Goal: Task Accomplishment & Management: Manage account settings

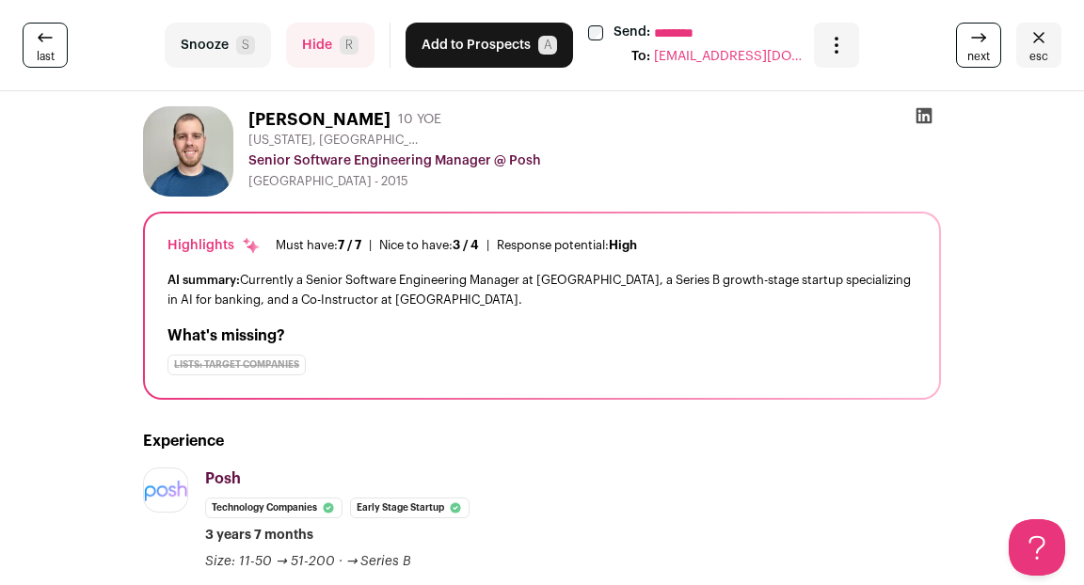
click at [299, 62] on button "Hide R" at bounding box center [330, 45] width 88 height 45
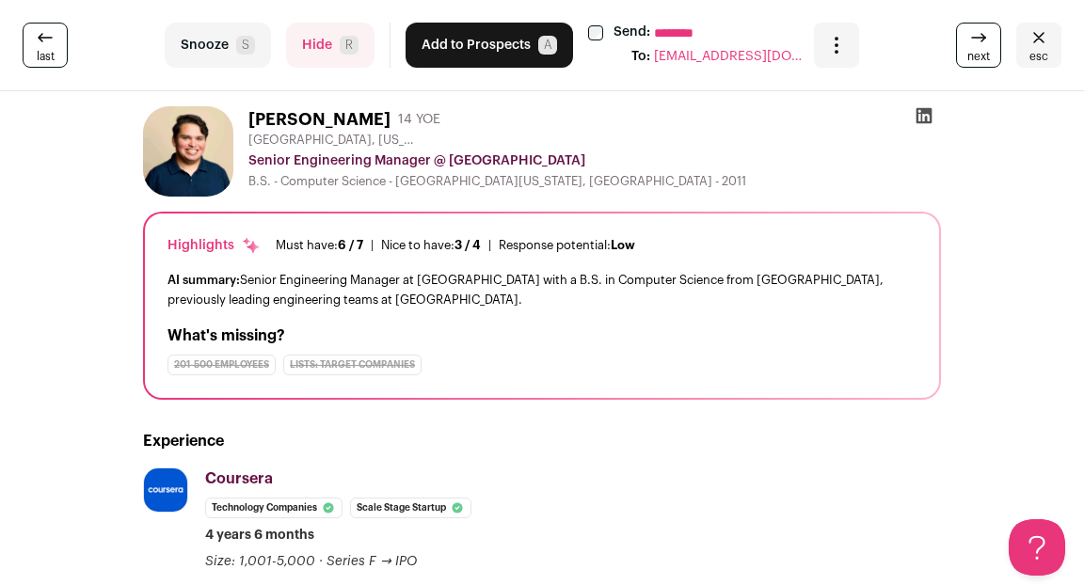
click at [327, 54] on button "Hide R" at bounding box center [330, 45] width 88 height 45
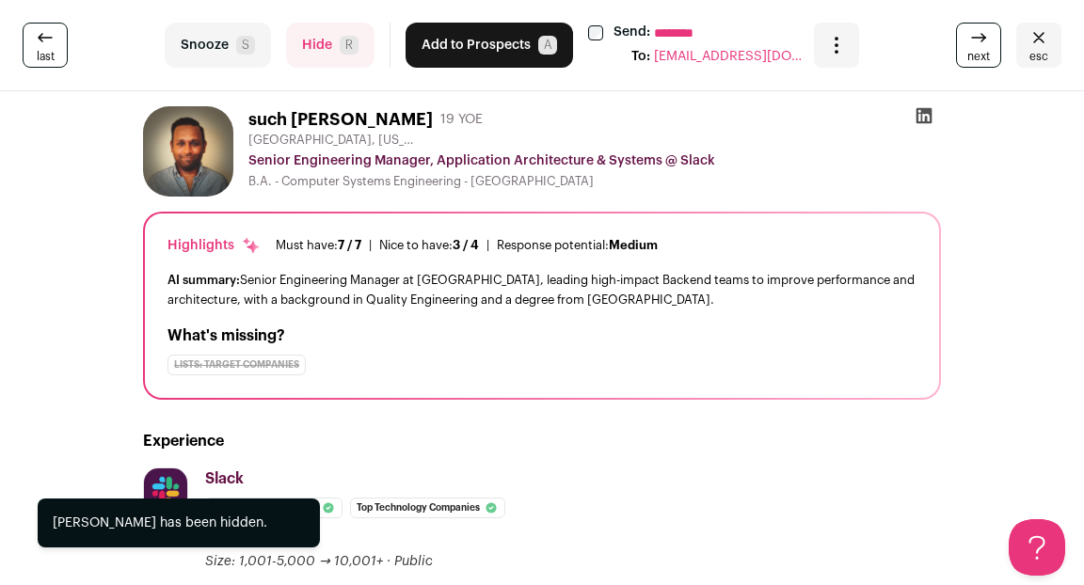
scroll to position [220, 0]
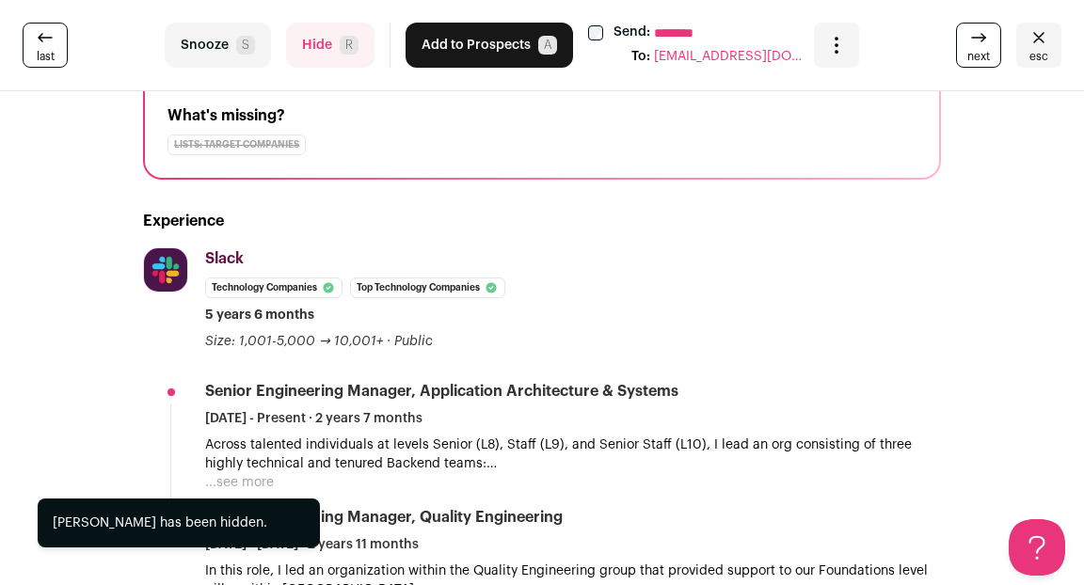
click at [305, 49] on button "Hide R" at bounding box center [330, 45] width 88 height 45
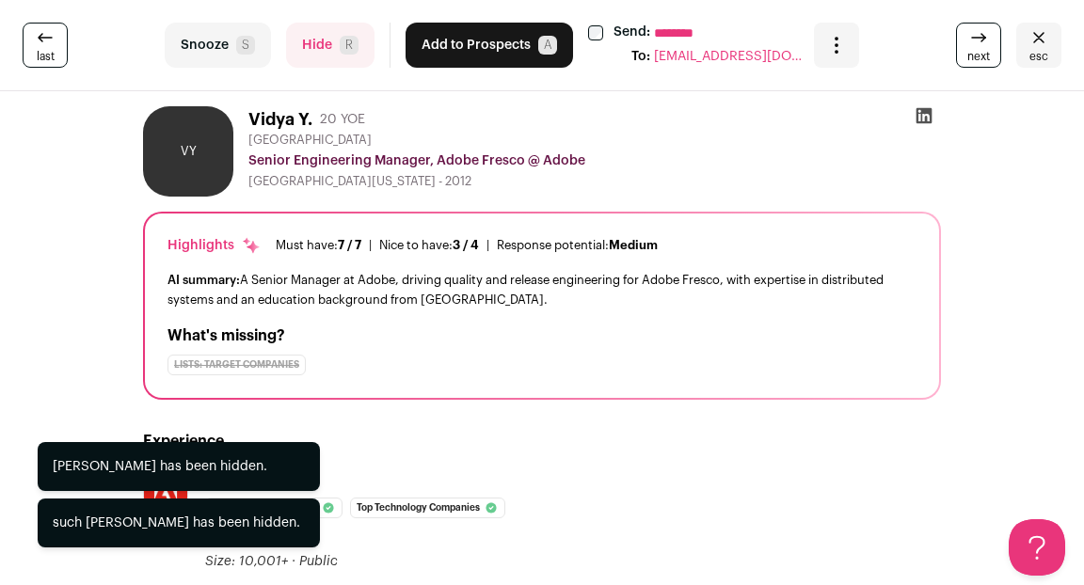
scroll to position [154, 0]
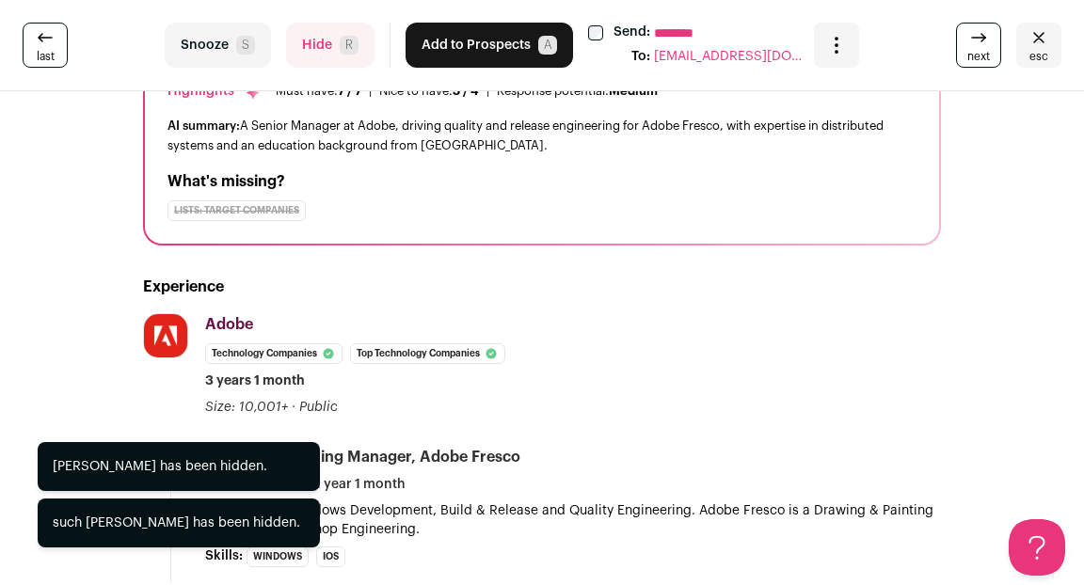
click at [312, 45] on button "Hide R" at bounding box center [330, 45] width 88 height 45
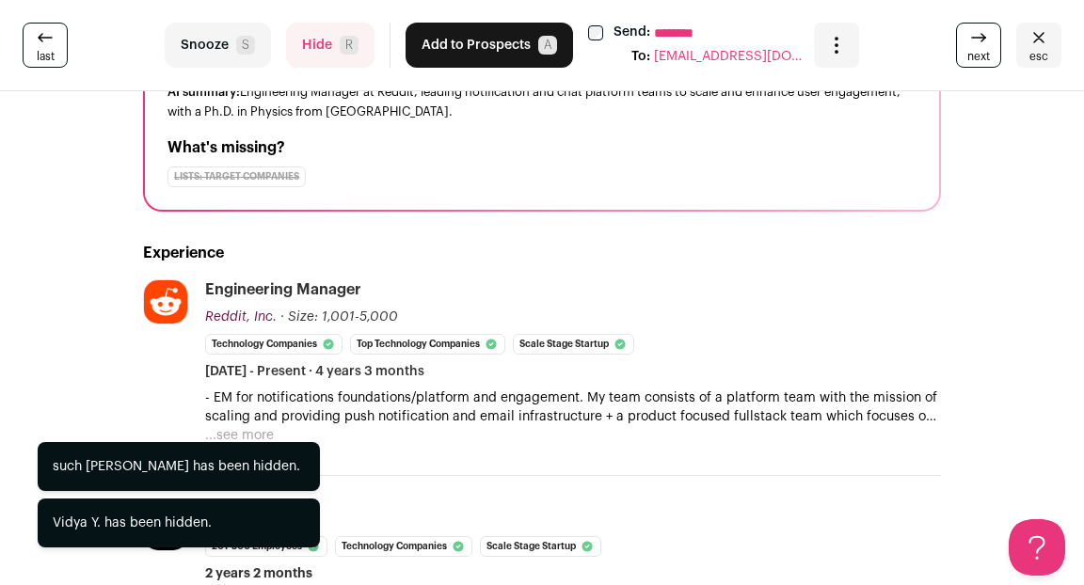
scroll to position [238, 0]
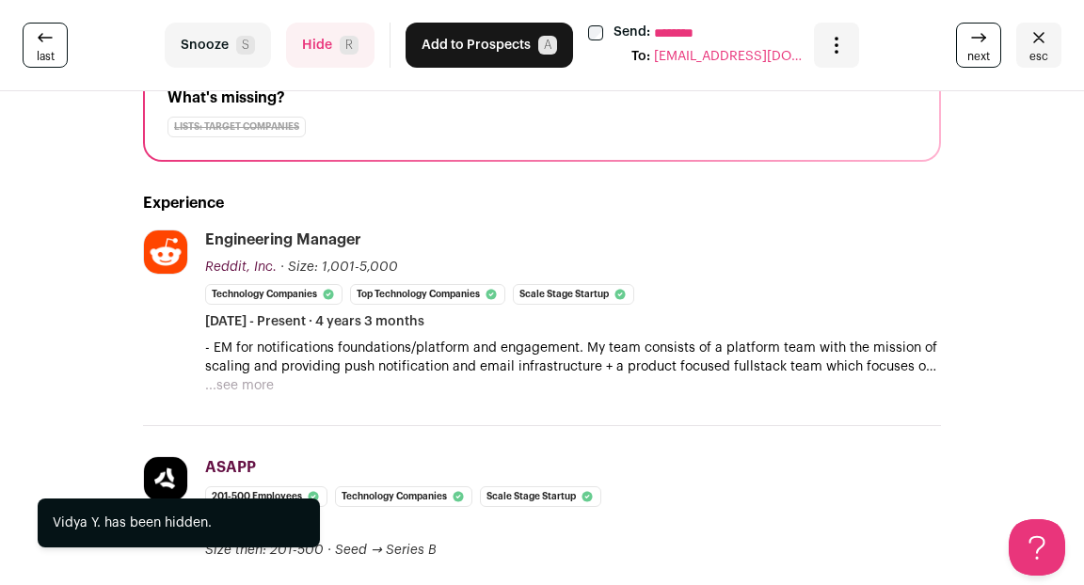
click at [322, 48] on button "Hide R" at bounding box center [330, 45] width 88 height 45
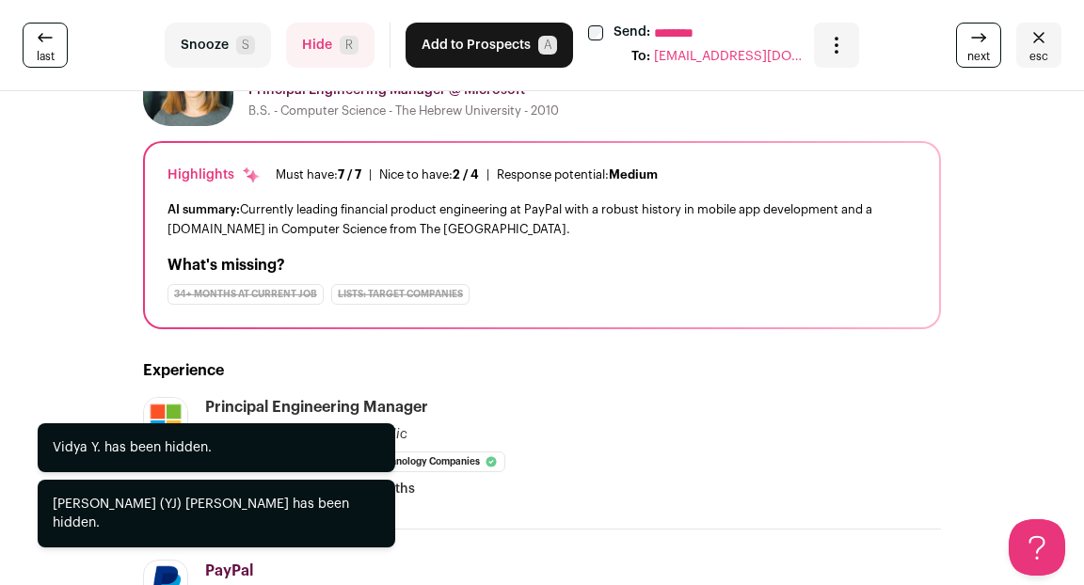
scroll to position [105, 0]
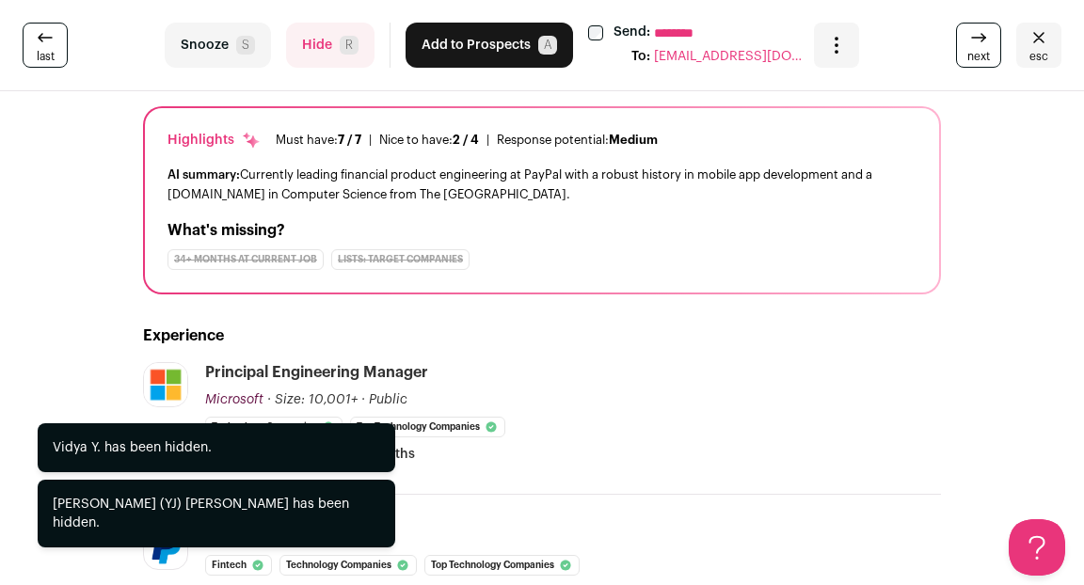
click at [322, 48] on button "Hide R" at bounding box center [330, 45] width 88 height 45
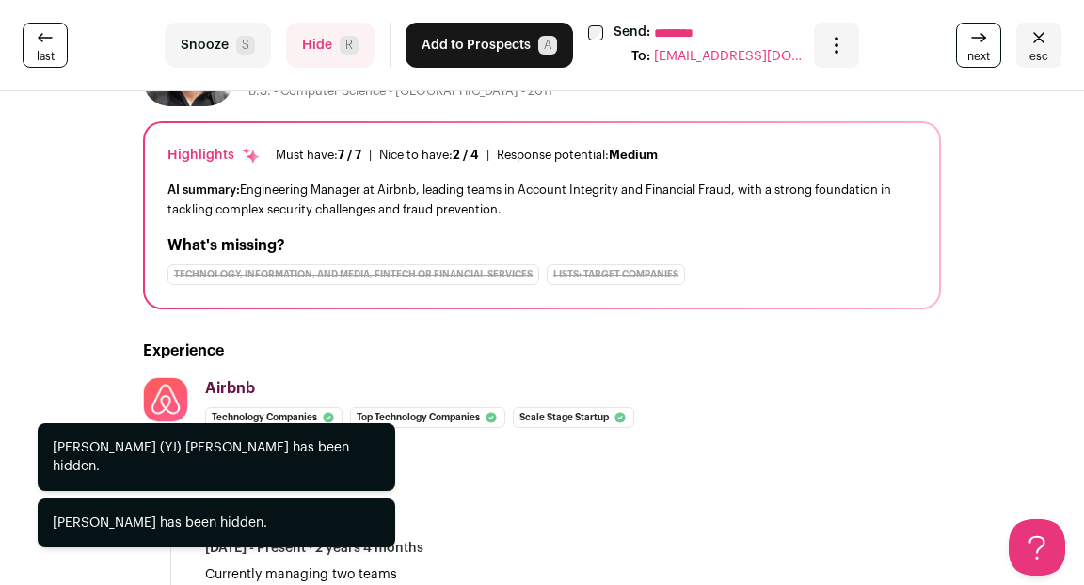
scroll to position [109, 0]
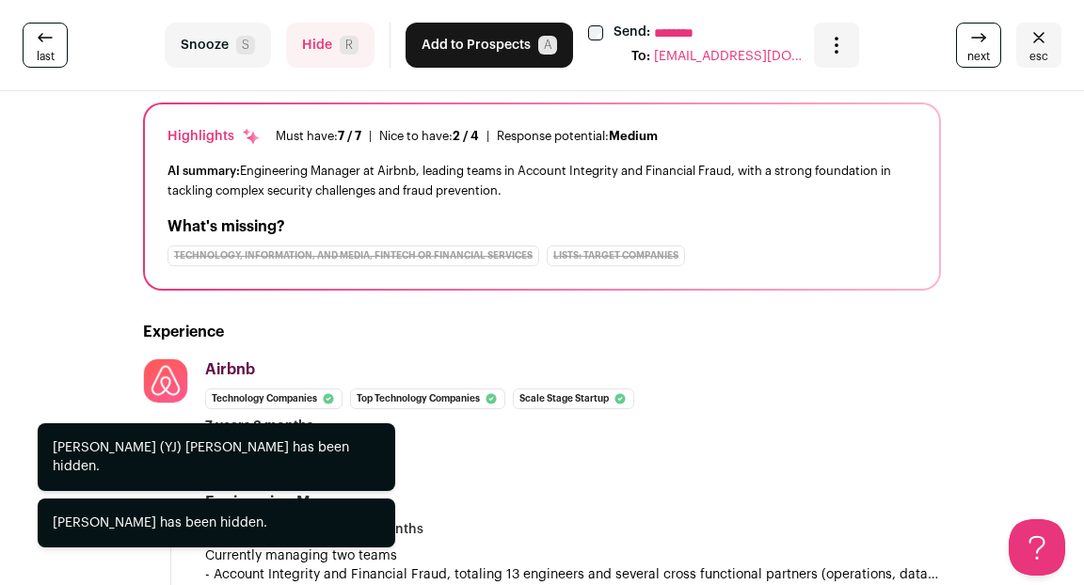
click at [322, 48] on button "Hide R" at bounding box center [330, 45] width 88 height 45
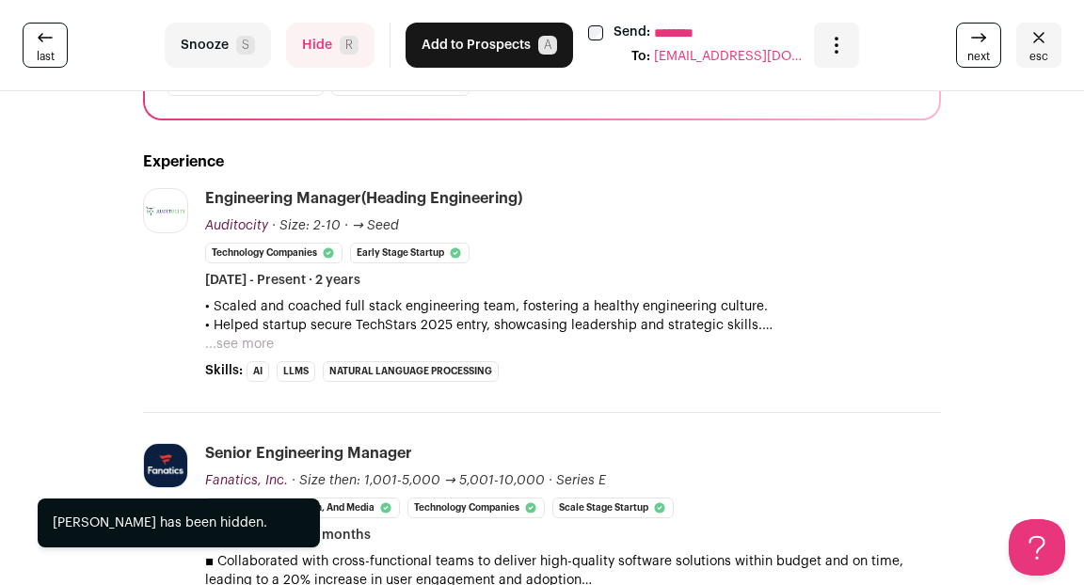
scroll to position [293, 0]
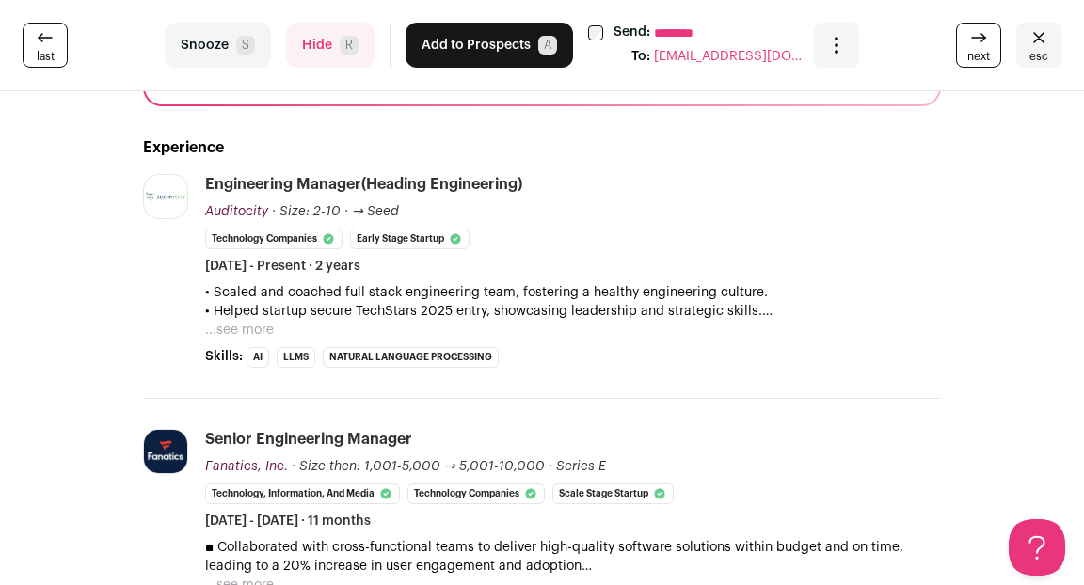
click at [262, 327] on button "...see more" at bounding box center [239, 330] width 69 height 19
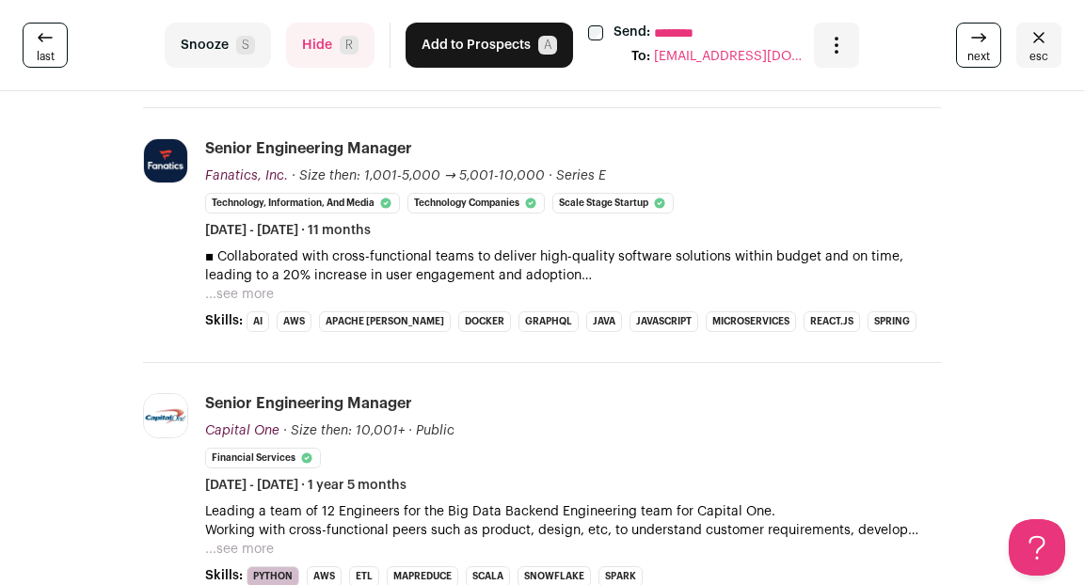
scroll to position [708, 0]
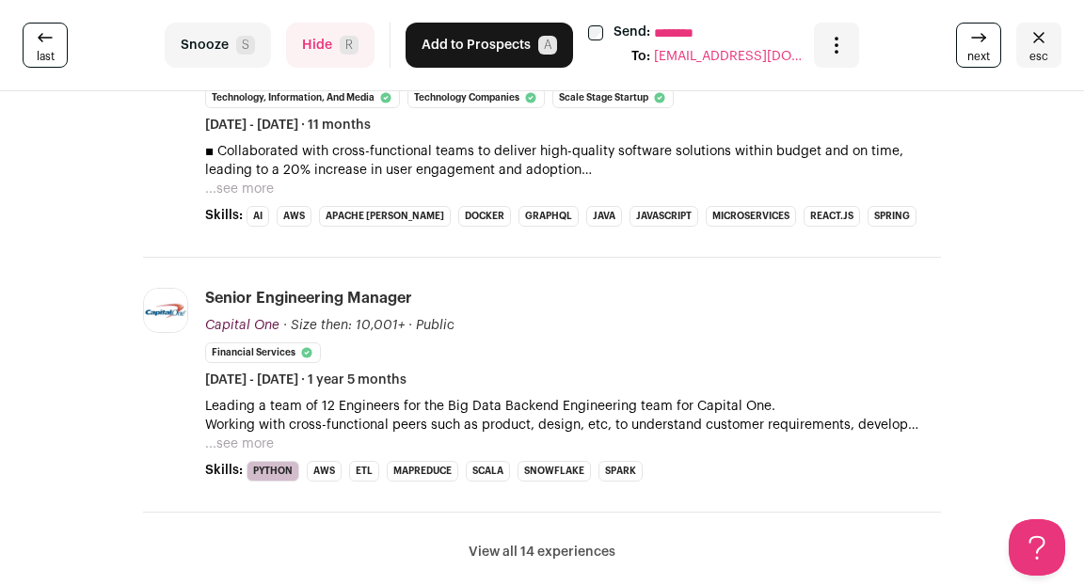
click at [227, 436] on button "...see more" at bounding box center [239, 444] width 69 height 19
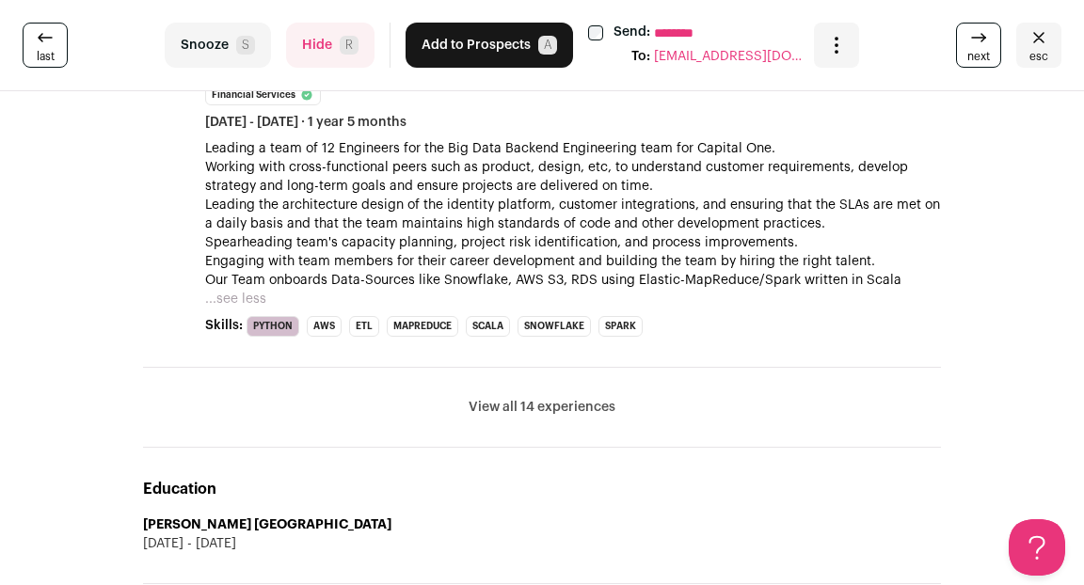
scroll to position [1027, 0]
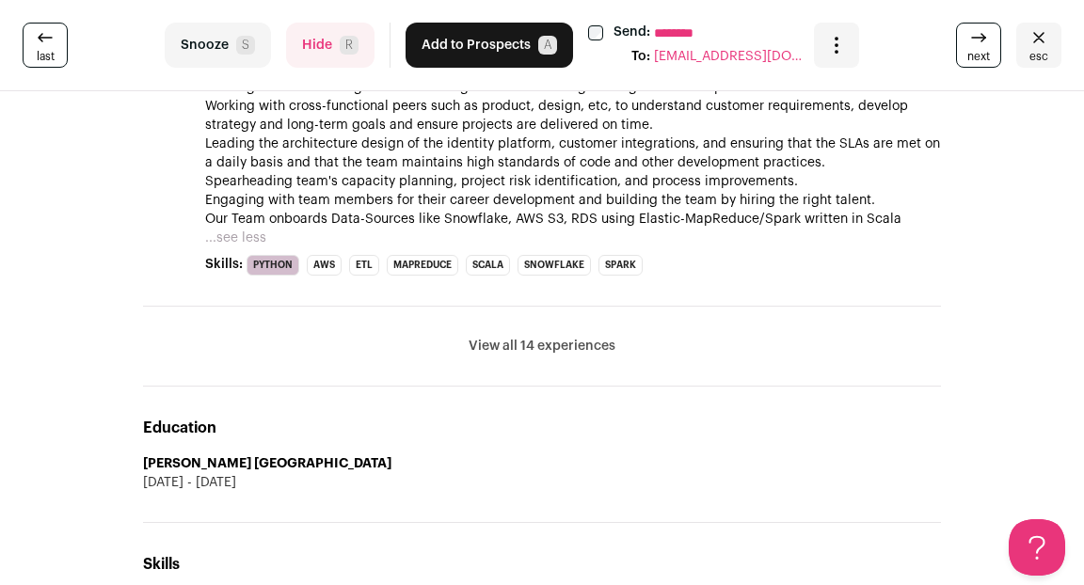
click at [511, 340] on button "View all 14 experiences" at bounding box center [541, 346] width 147 height 19
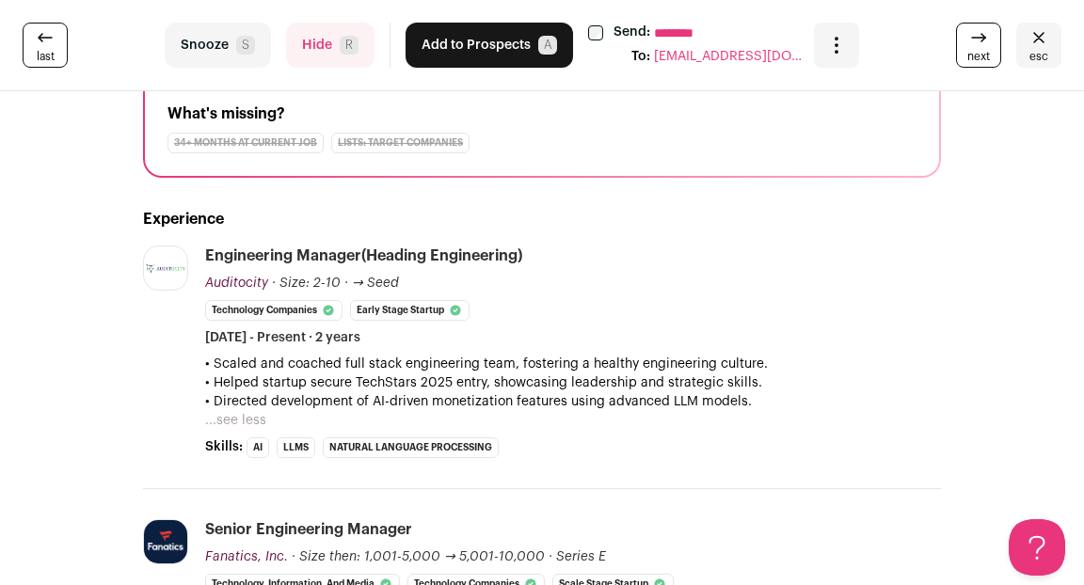
scroll to position [0, 0]
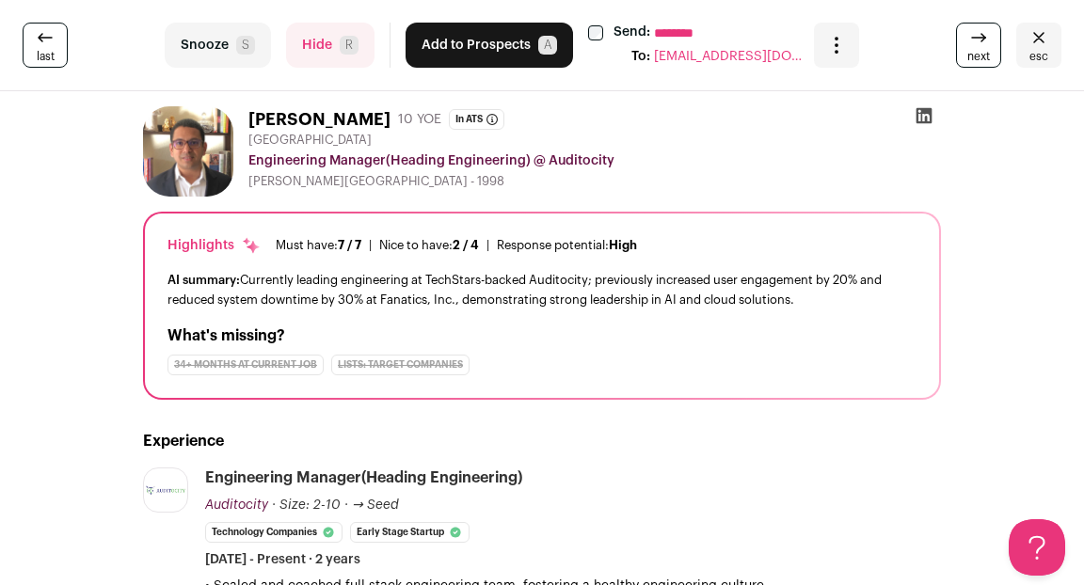
click at [926, 119] on icon at bounding box center [924, 116] width 16 height 16
click at [314, 37] on button "Hide R" at bounding box center [330, 45] width 88 height 45
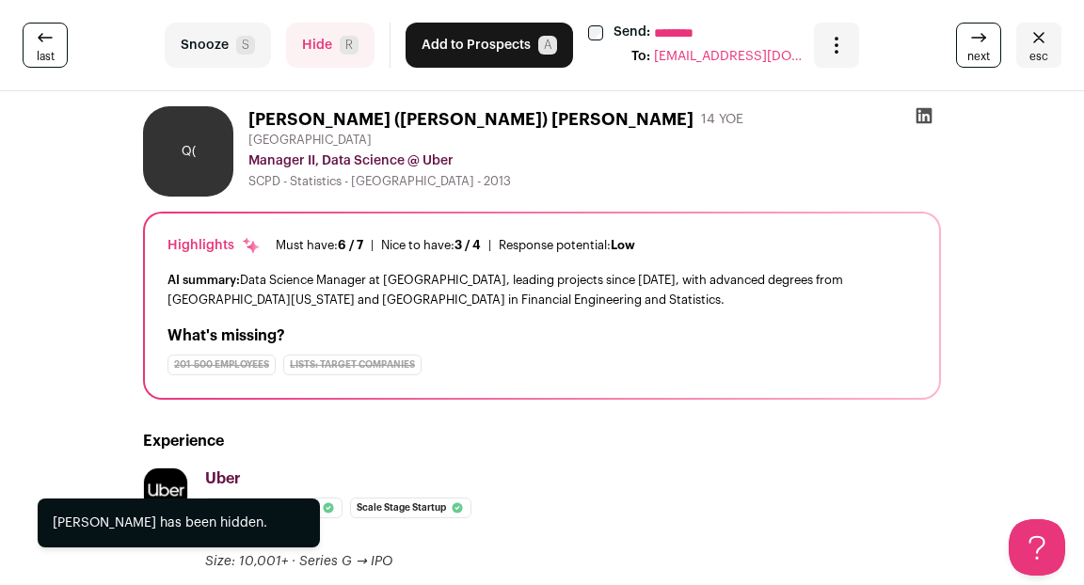
scroll to position [134, 0]
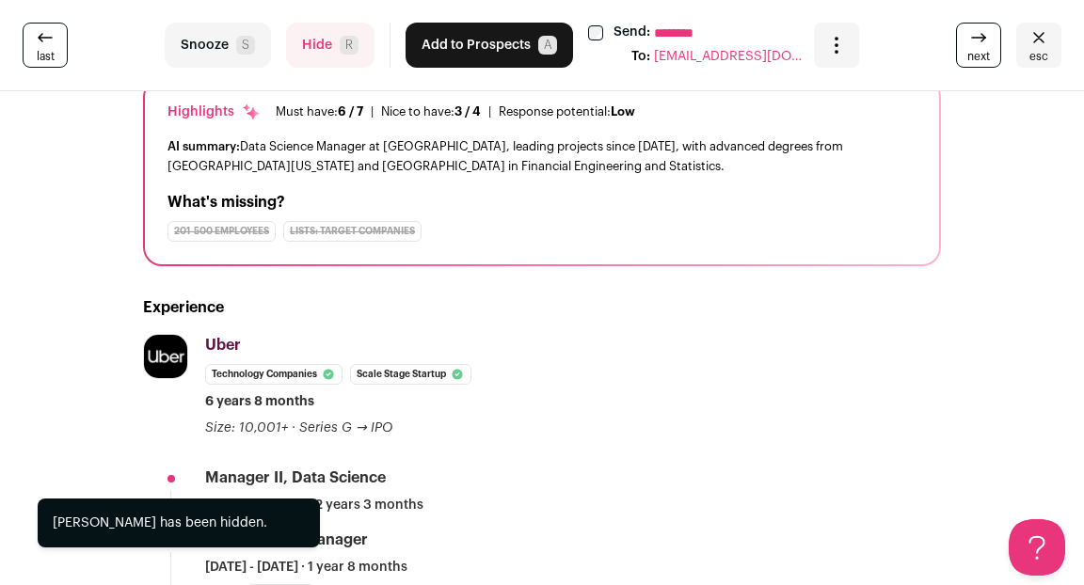
click at [320, 64] on button "Hide R" at bounding box center [330, 45] width 88 height 45
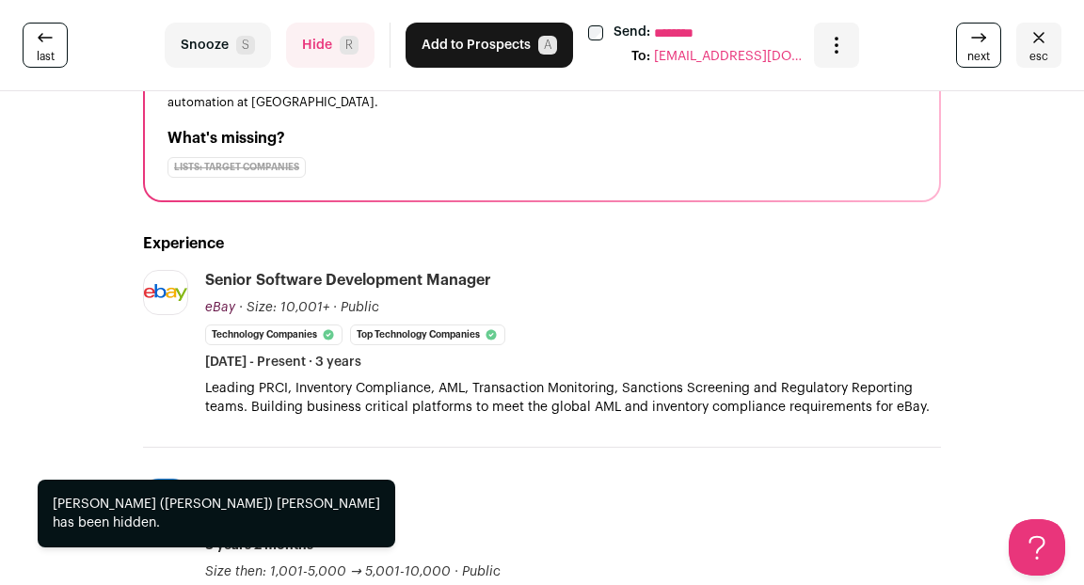
scroll to position [228, 0]
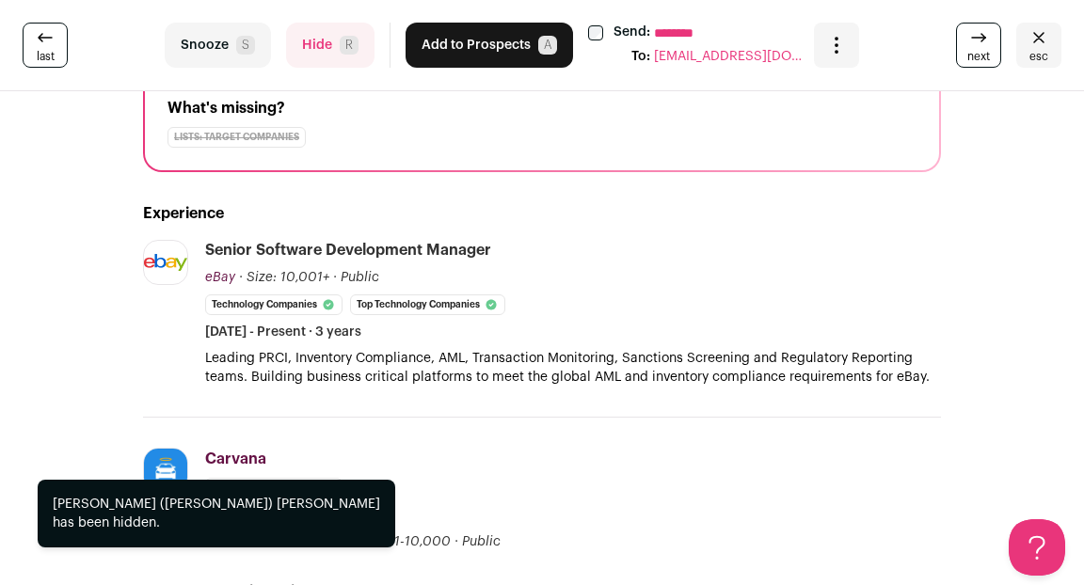
click at [308, 48] on button "Hide R" at bounding box center [330, 45] width 88 height 45
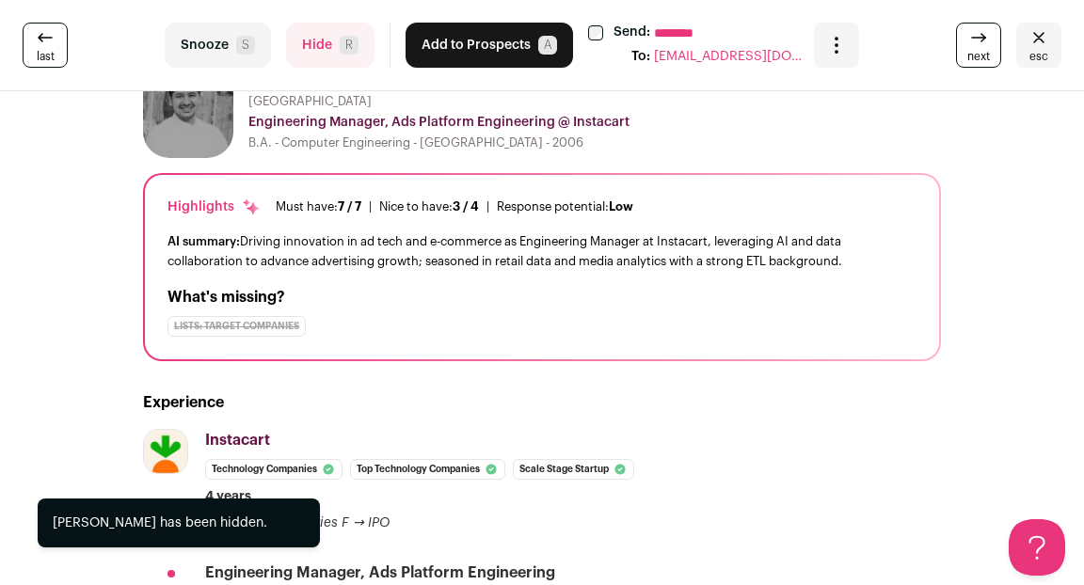
scroll to position [153, 0]
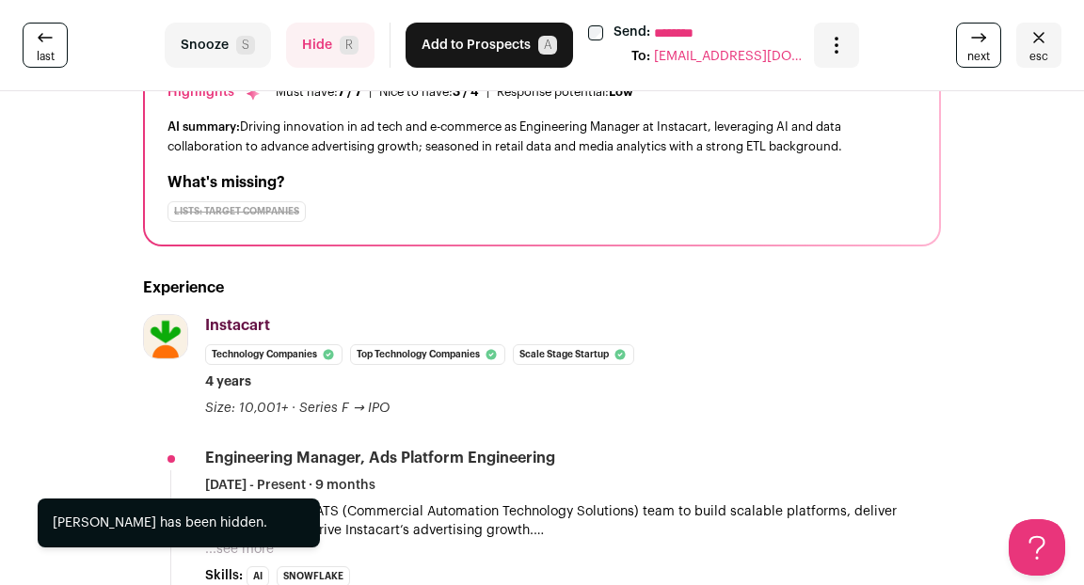
click at [315, 41] on button "Hide R" at bounding box center [330, 45] width 88 height 45
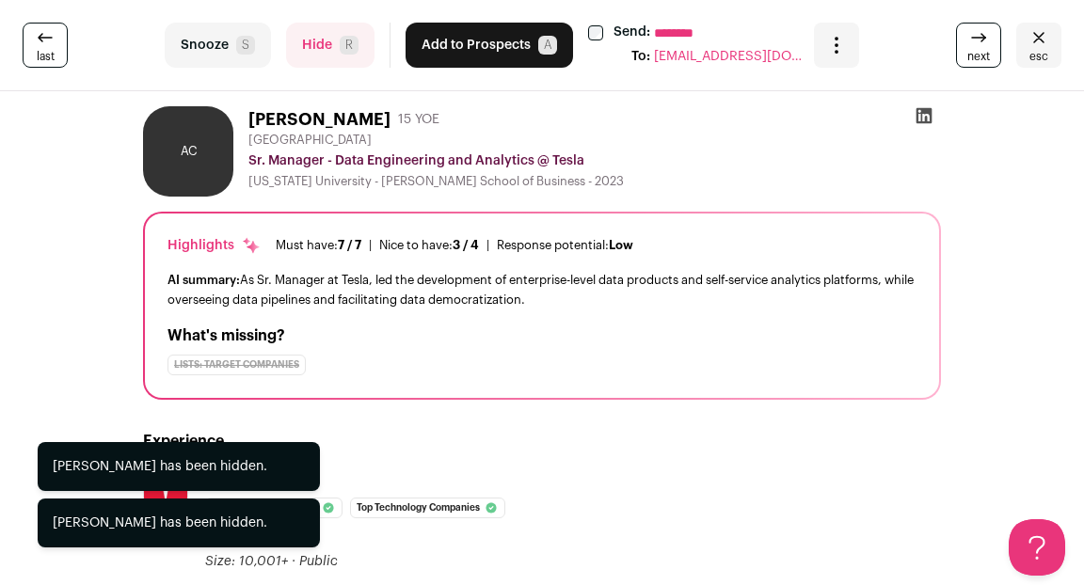
scroll to position [71, 0]
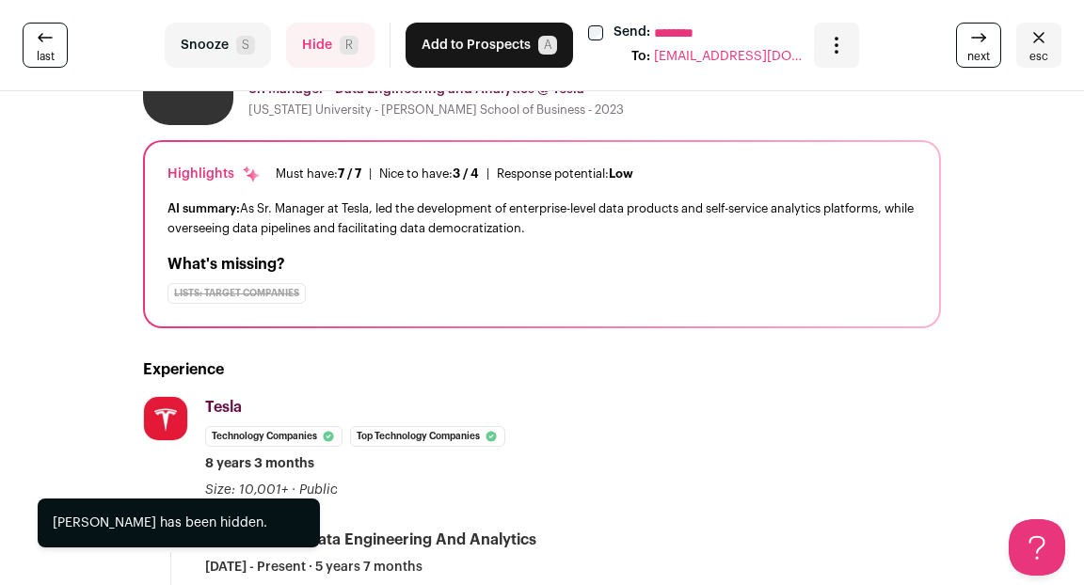
click at [1028, 46] on icon "Close" at bounding box center [1038, 37] width 23 height 23
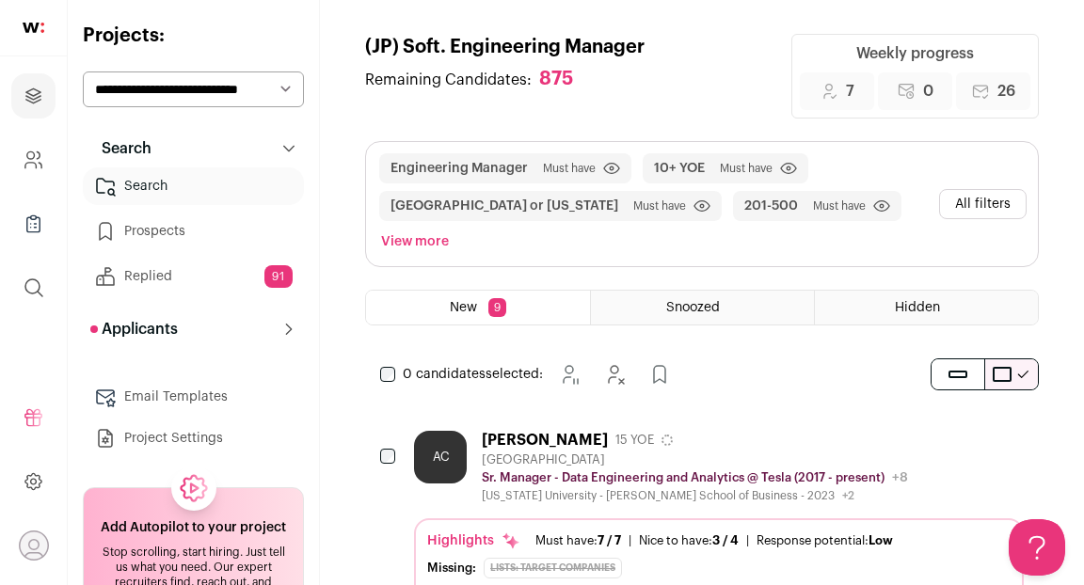
click at [452, 229] on button "View more" at bounding box center [414, 242] width 75 height 26
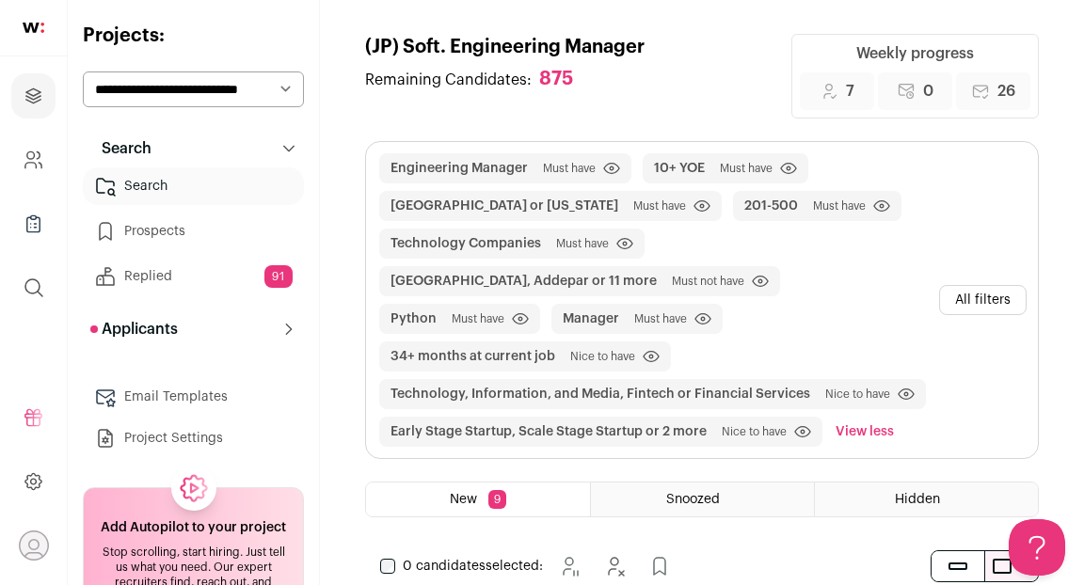
click at [971, 285] on button "All filters" at bounding box center [982, 300] width 87 height 30
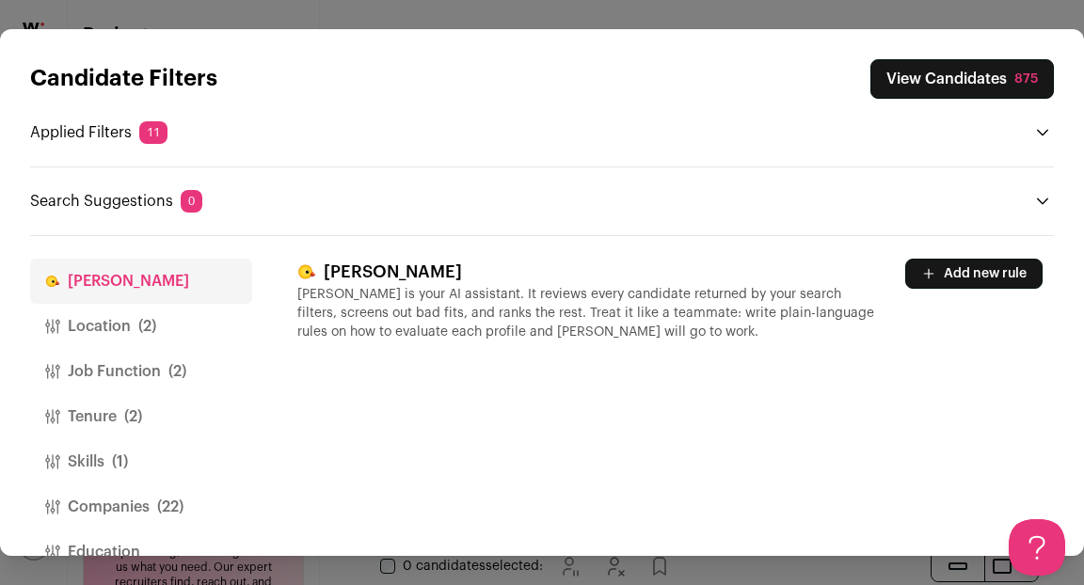
scroll to position [86, 0]
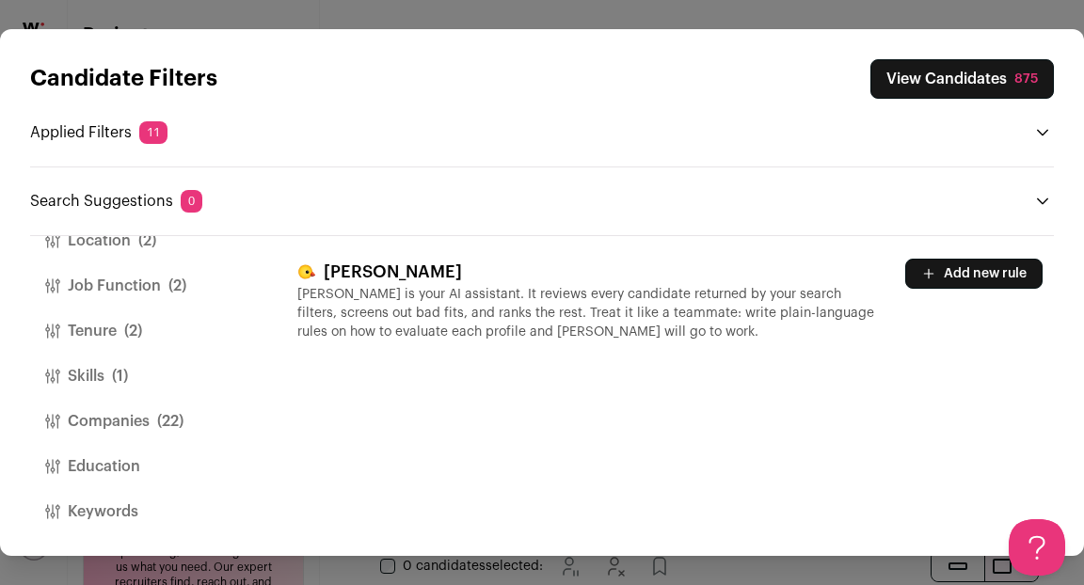
click at [108, 429] on button "Companies (22)" at bounding box center [141, 421] width 222 height 45
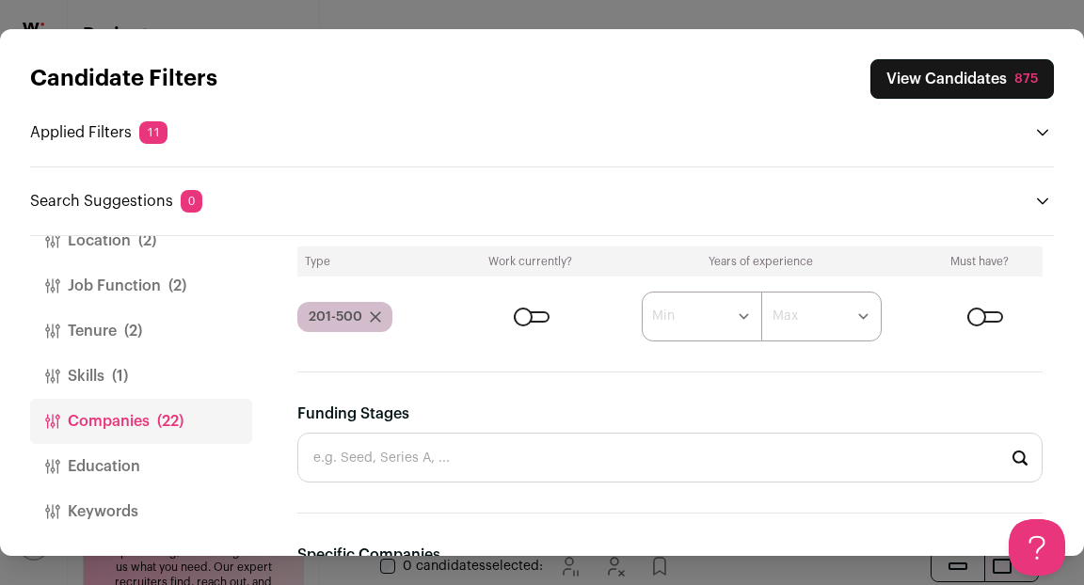
scroll to position [1324, 0]
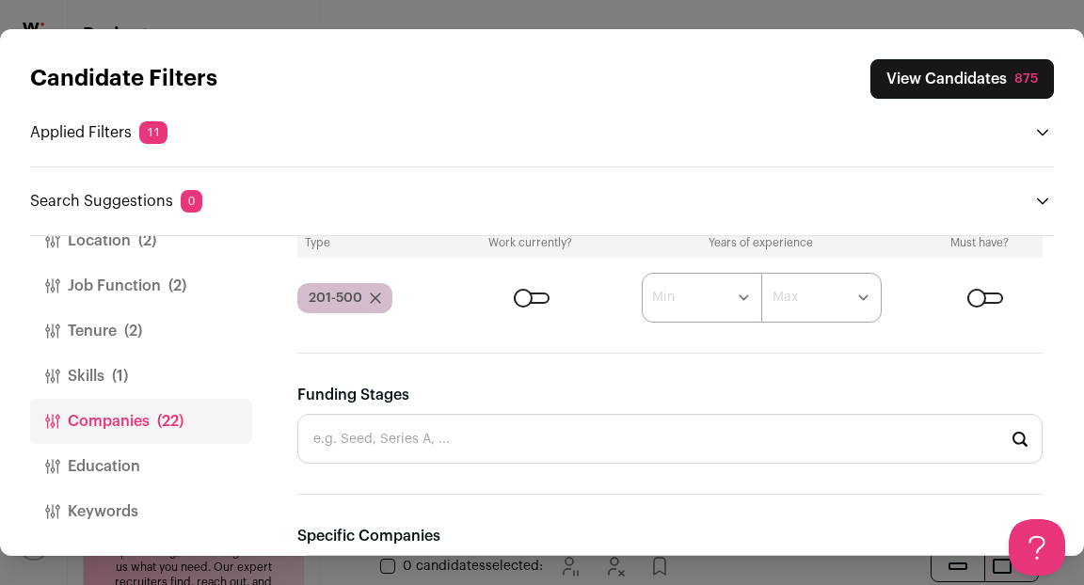
click at [527, 298] on div "Close modal via background" at bounding box center [532, 298] width 36 height 11
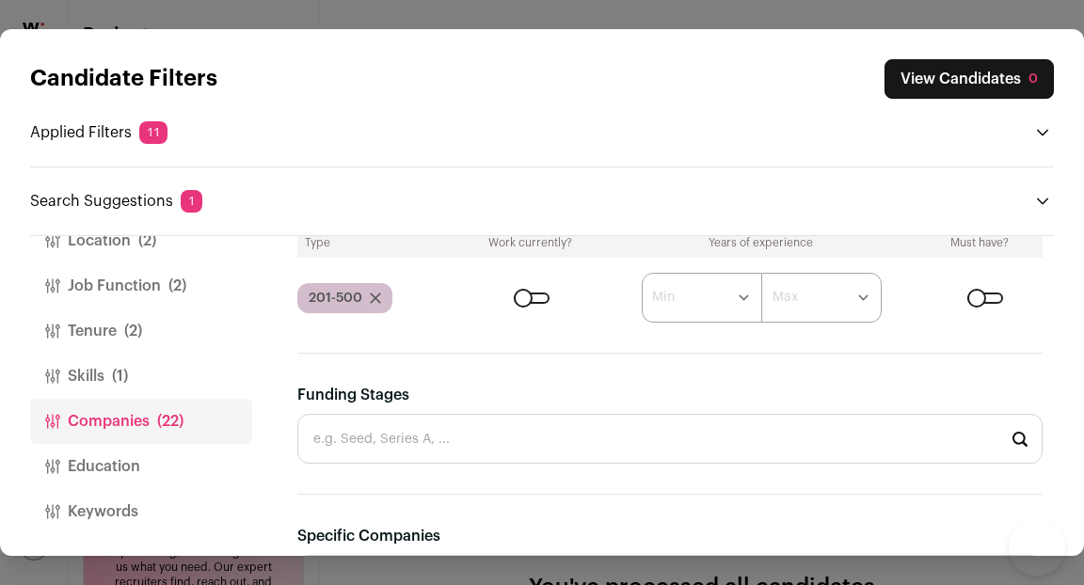
click at [376, 297] on icon "Close modal via background" at bounding box center [375, 298] width 11 height 11
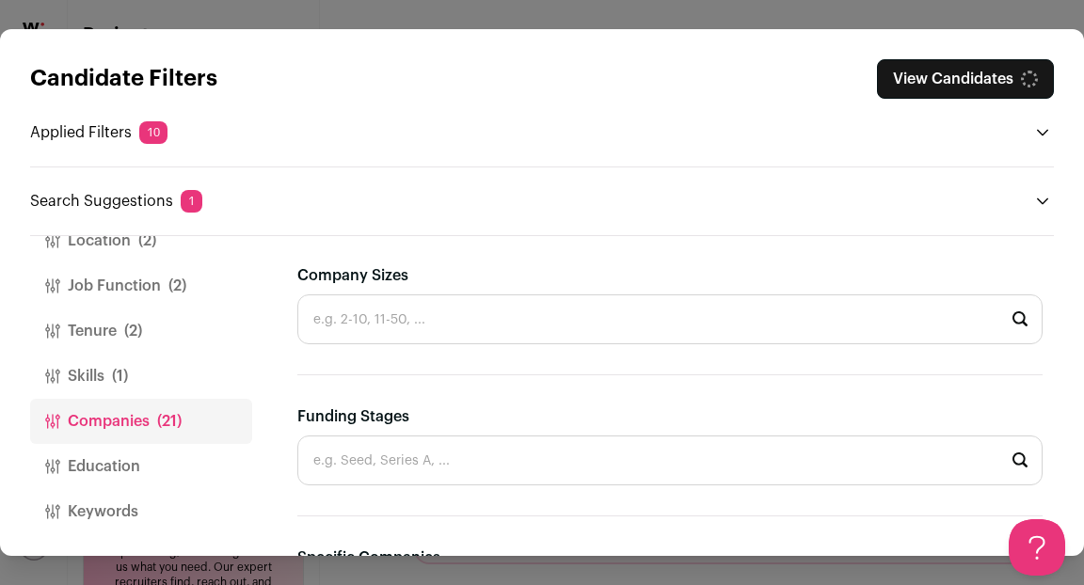
scroll to position [1192, 0]
click at [507, 312] on input "Company Sizes" at bounding box center [669, 320] width 745 height 50
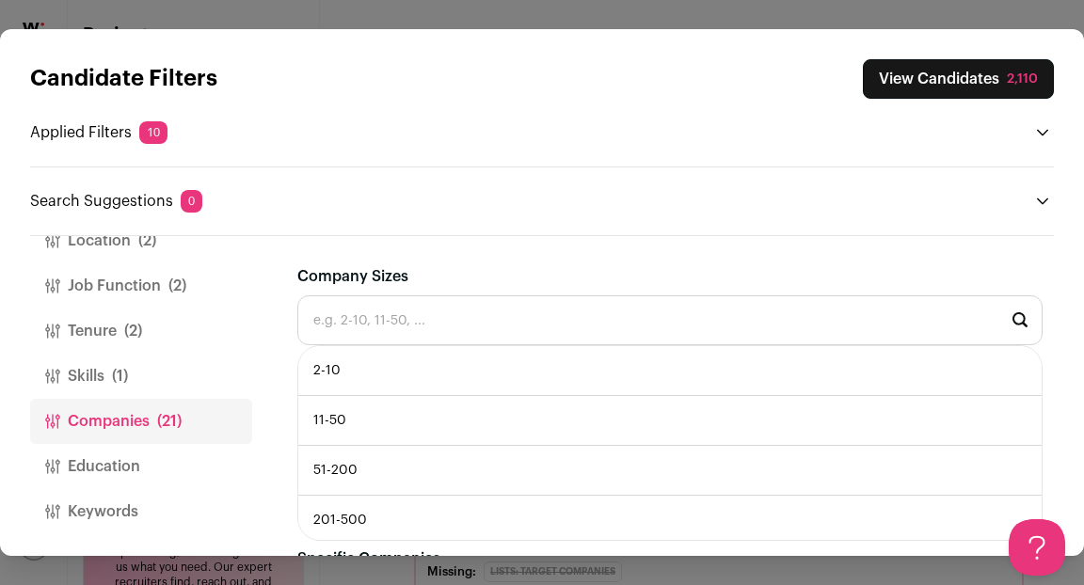
scroll to position [74, 0]
click at [465, 493] on li "501-1,000" at bounding box center [669, 496] width 743 height 50
type input "501-1,000"
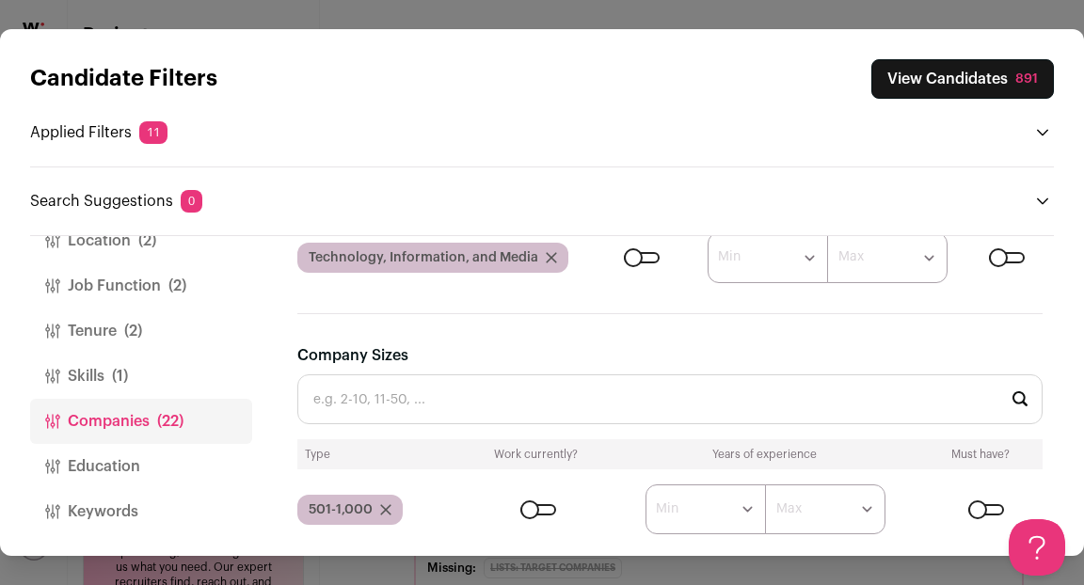
scroll to position [0, 0]
click at [530, 505] on div "Close modal via background" at bounding box center [538, 509] width 36 height 11
click at [910, 85] on button "View Candidates 188" at bounding box center [962, 79] width 182 height 40
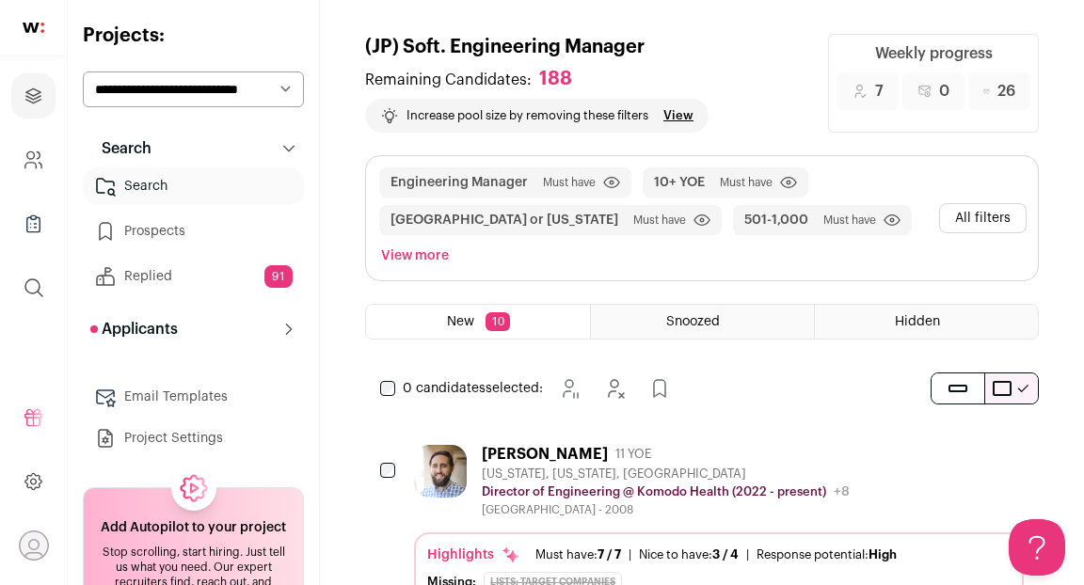
click at [759, 458] on div "Matthew Meen 11 YOE" at bounding box center [666, 454] width 368 height 19
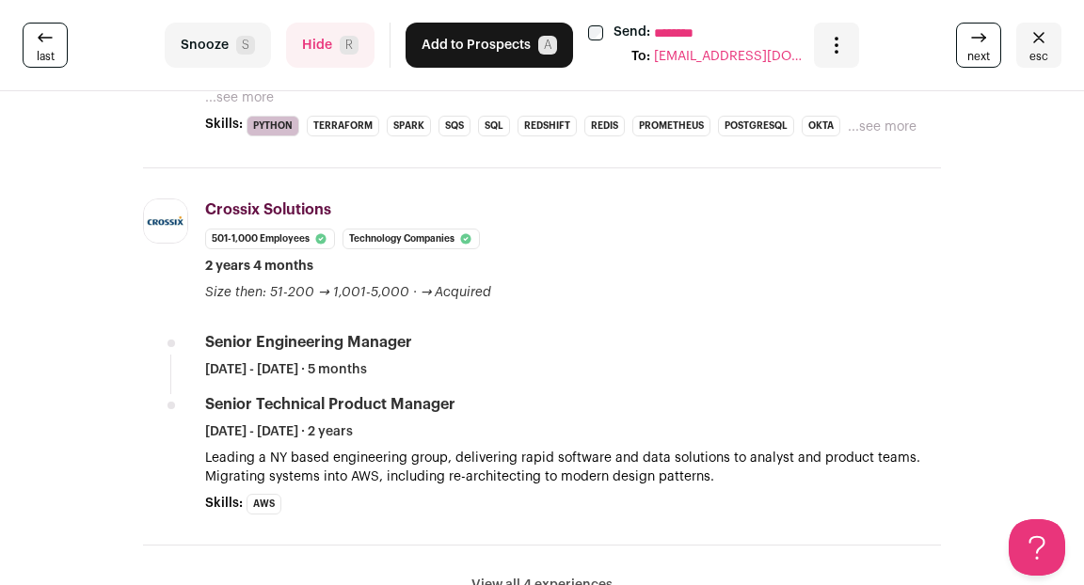
scroll to position [1070, 0]
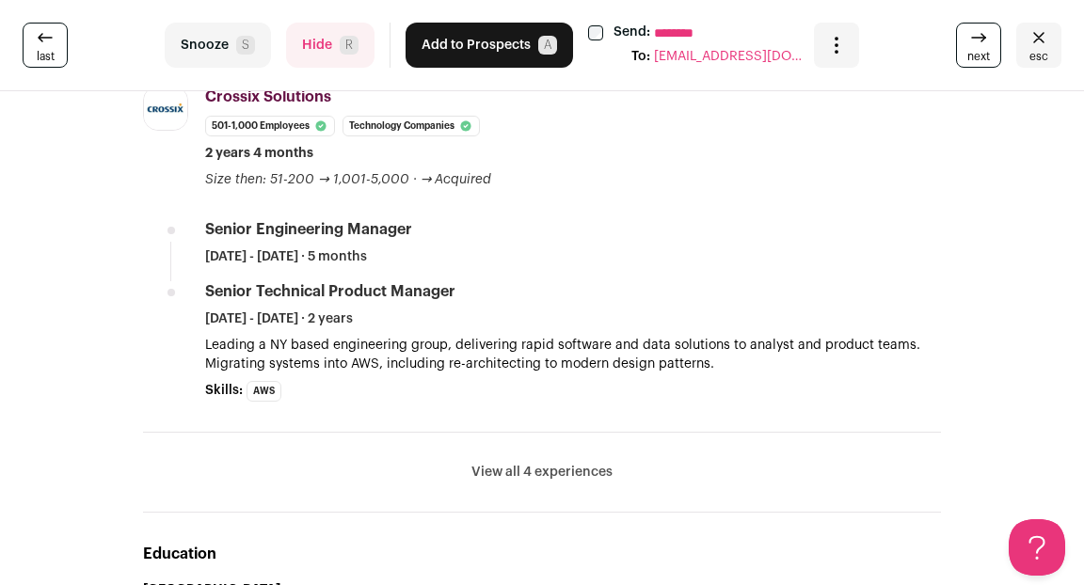
click at [520, 467] on button "View all 4 experiences" at bounding box center [541, 472] width 141 height 19
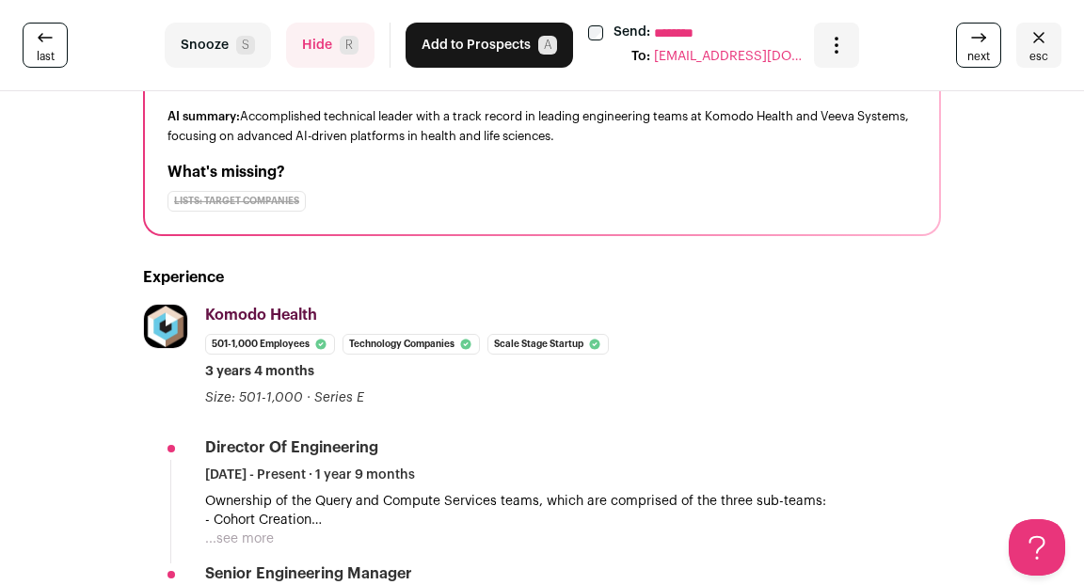
scroll to position [0, 0]
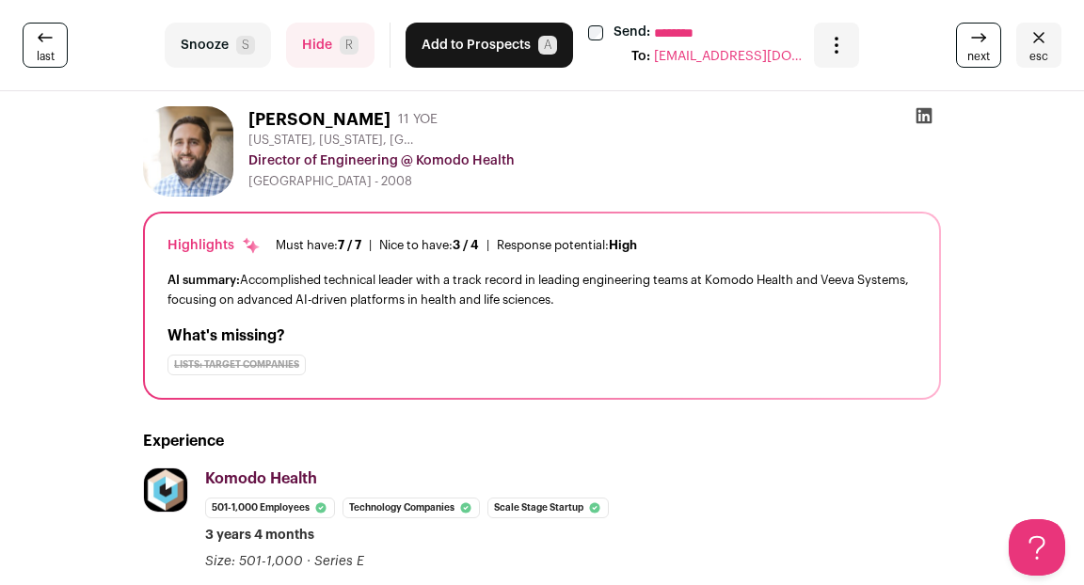
click at [922, 112] on icon at bounding box center [924, 116] width 16 height 16
click at [457, 44] on button "Add to Prospects A" at bounding box center [488, 45] width 167 height 45
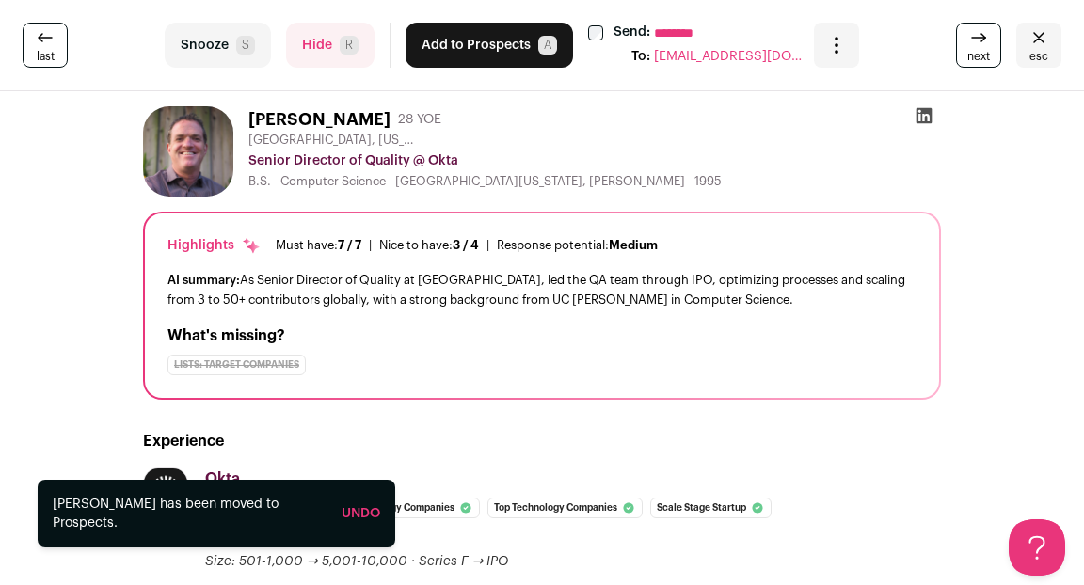
click at [191, 155] on img at bounding box center [188, 151] width 90 height 90
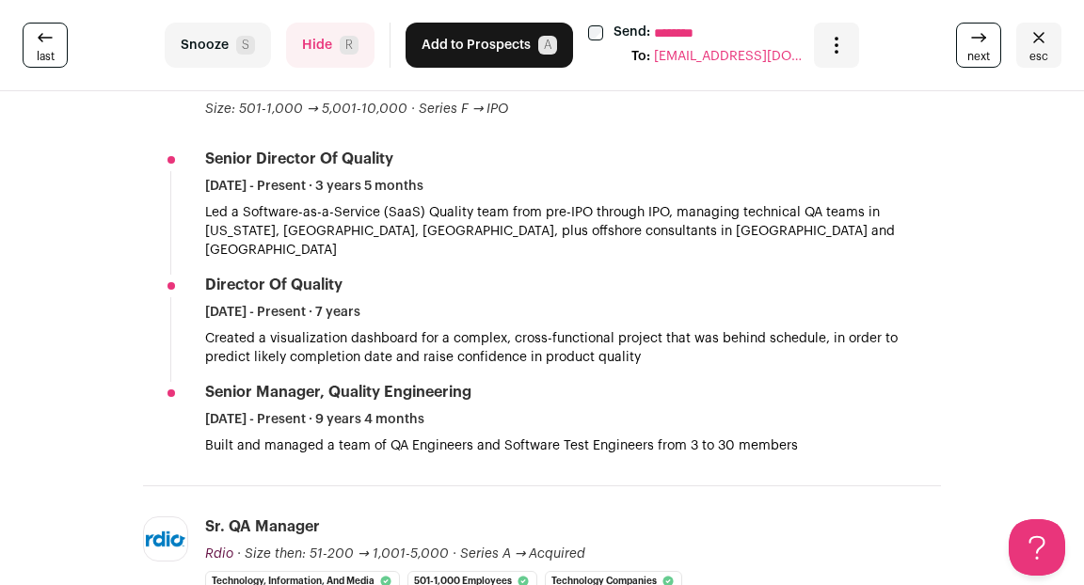
scroll to position [435, 0]
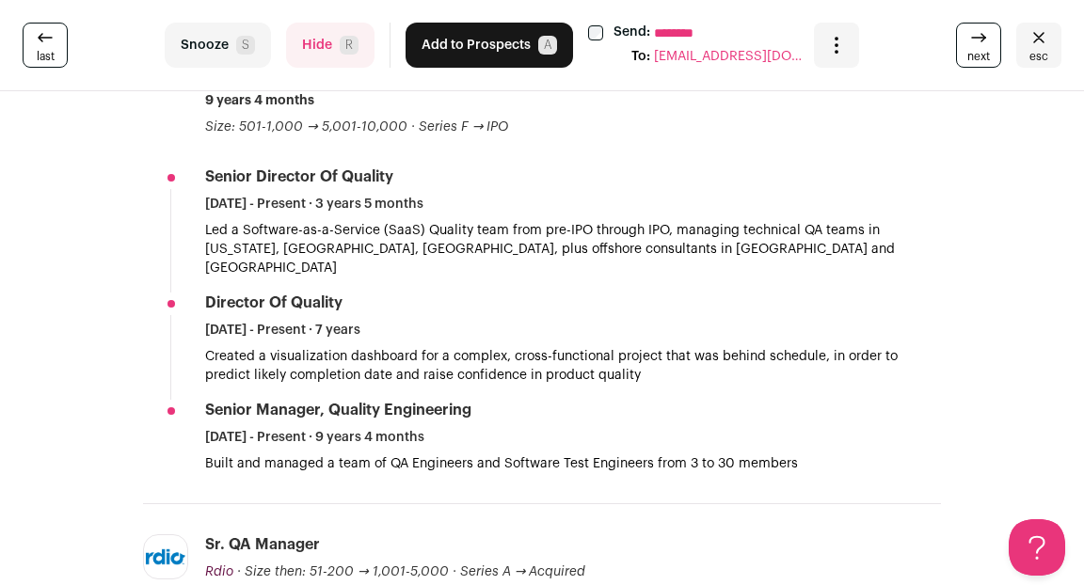
click at [321, 42] on button "Hide R" at bounding box center [330, 45] width 88 height 45
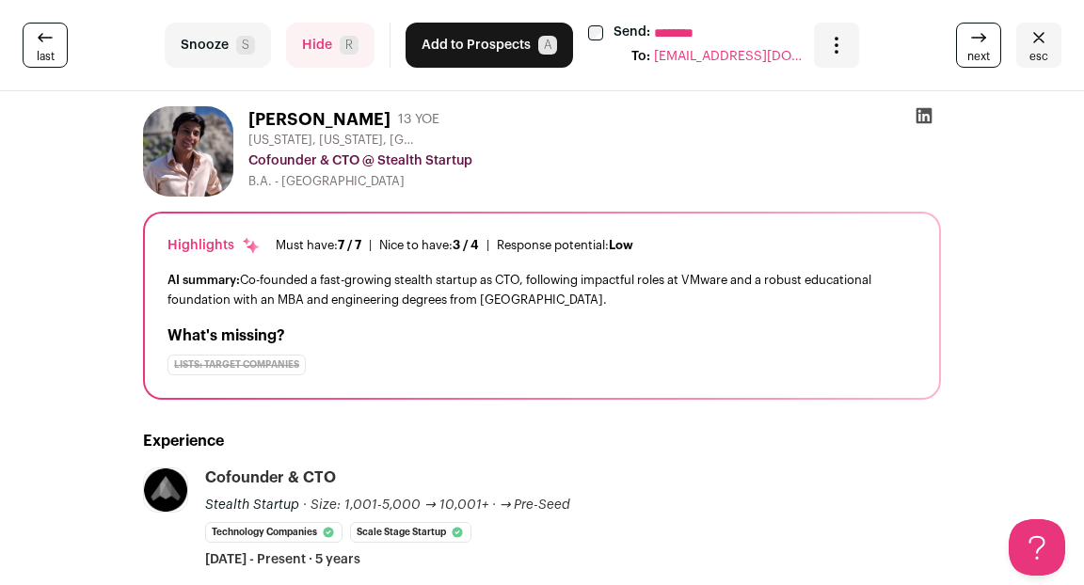
click at [1039, 56] on span "esc" at bounding box center [1038, 56] width 19 height 15
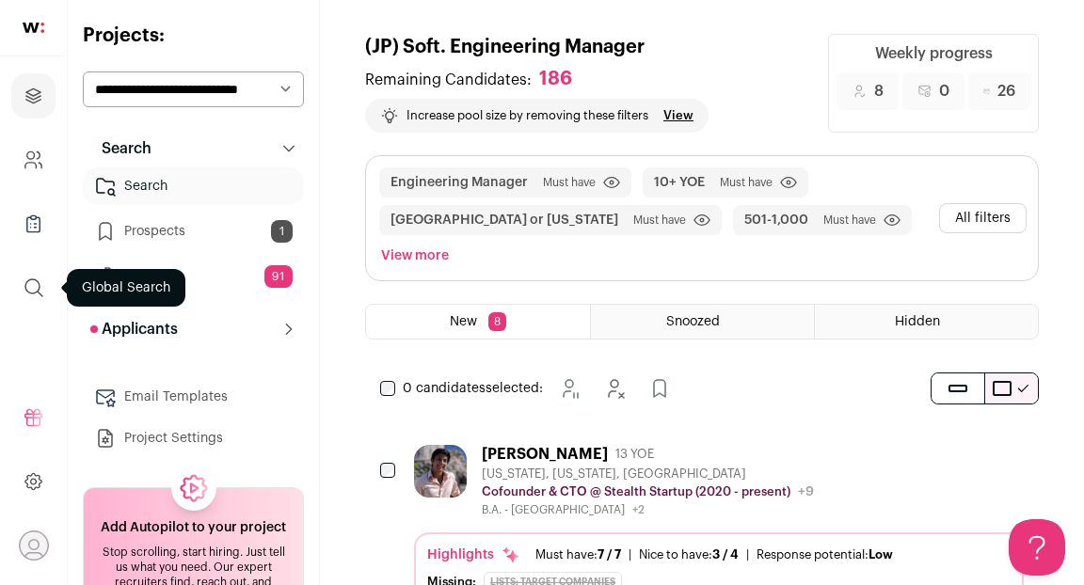
click at [35, 293] on icon "submit" at bounding box center [33, 287] width 17 height 17
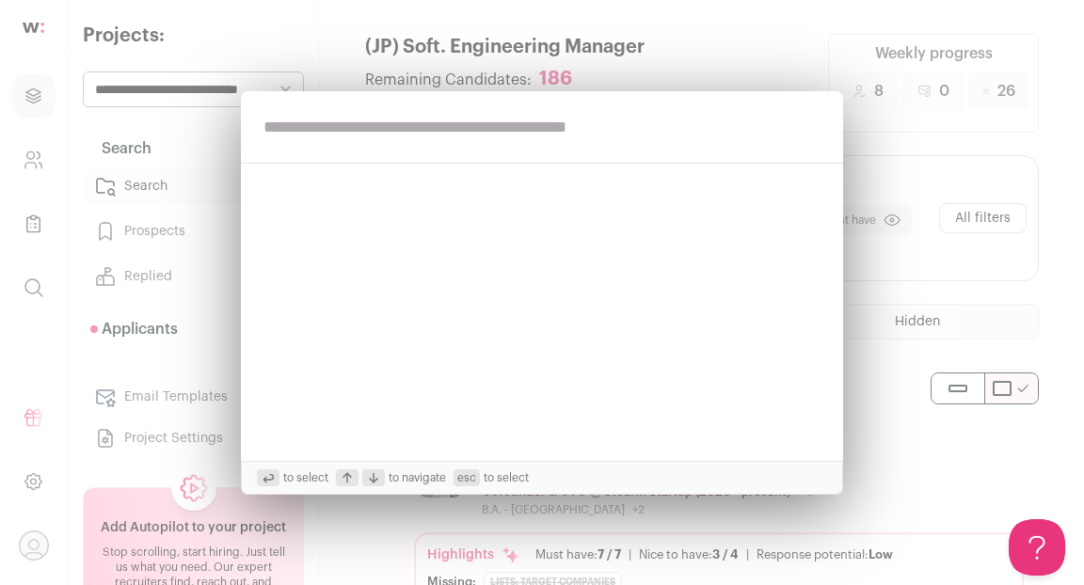
paste input "**********"
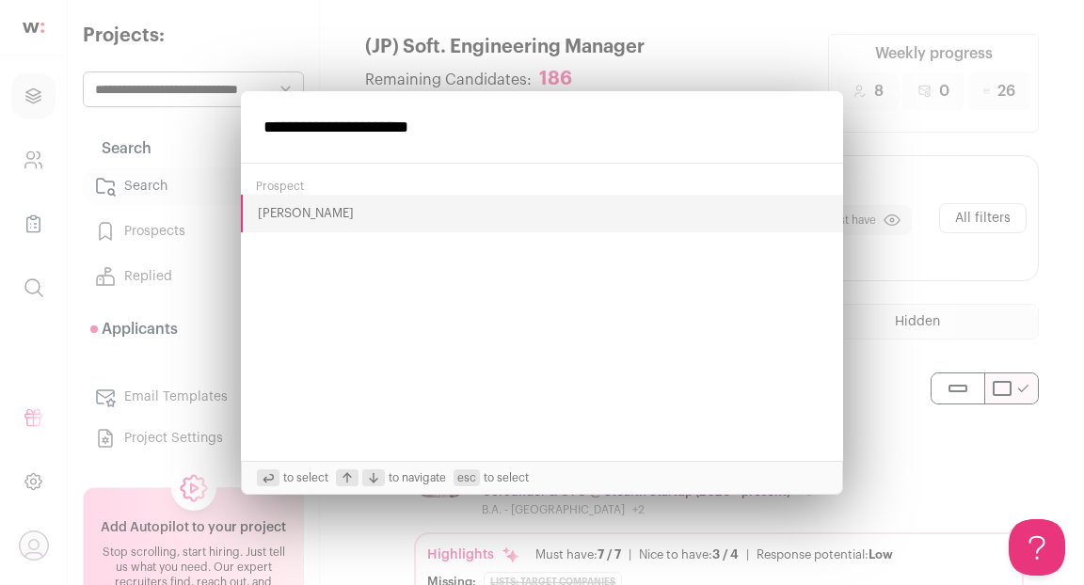
type input "**********"
click at [299, 216] on button "[PERSON_NAME]" at bounding box center [542, 214] width 602 height 38
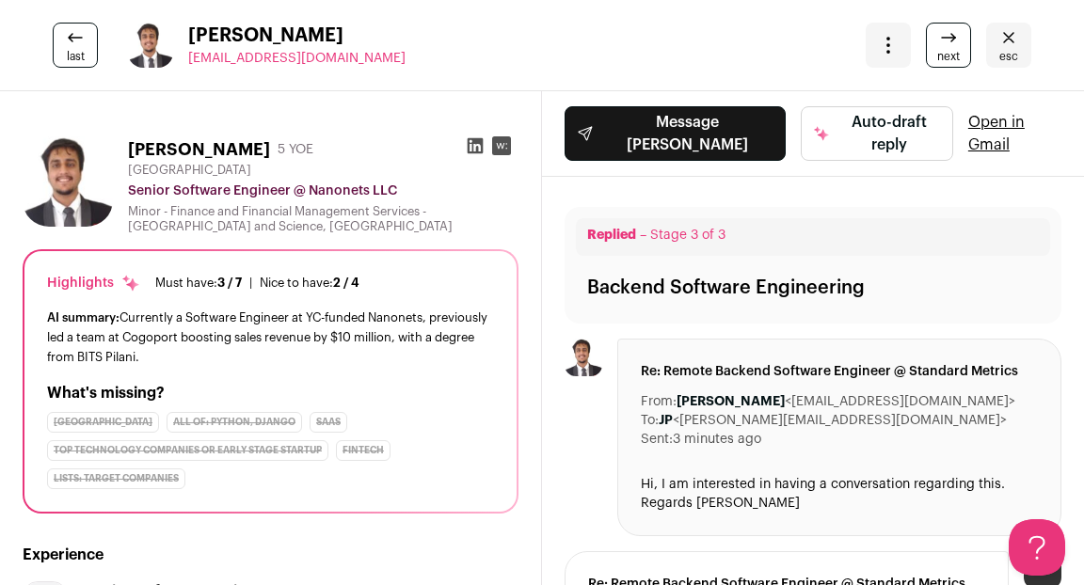
click at [473, 145] on icon at bounding box center [475, 146] width 16 height 16
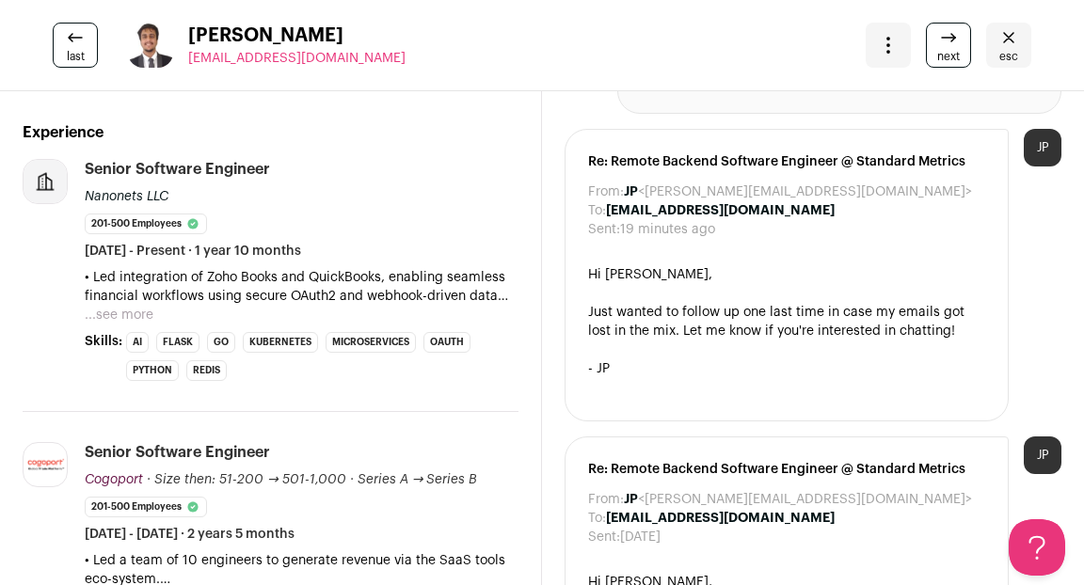
scroll to position [504, 0]
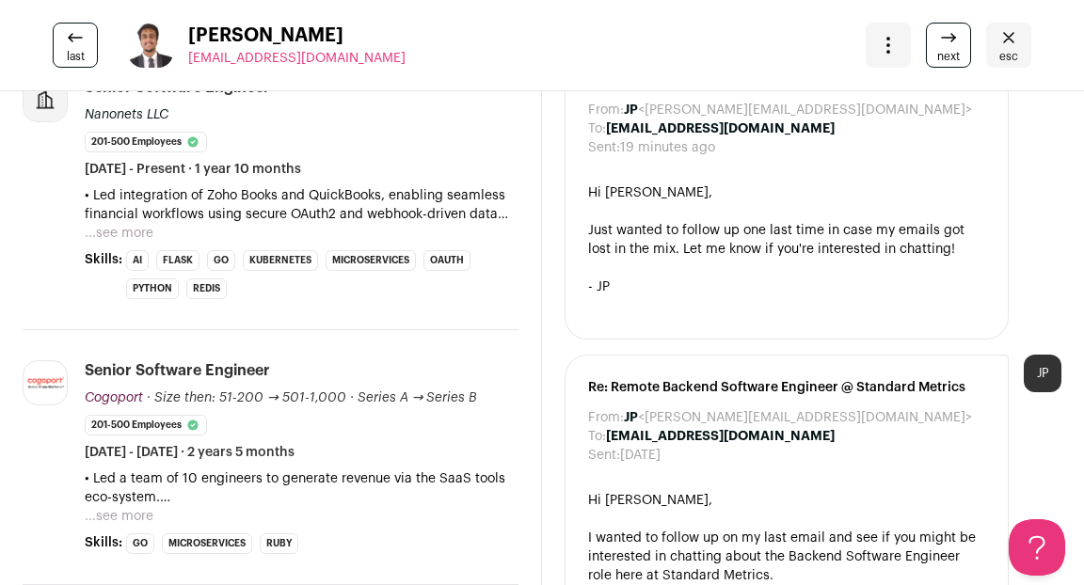
click at [132, 230] on button "...see more" at bounding box center [119, 233] width 69 height 19
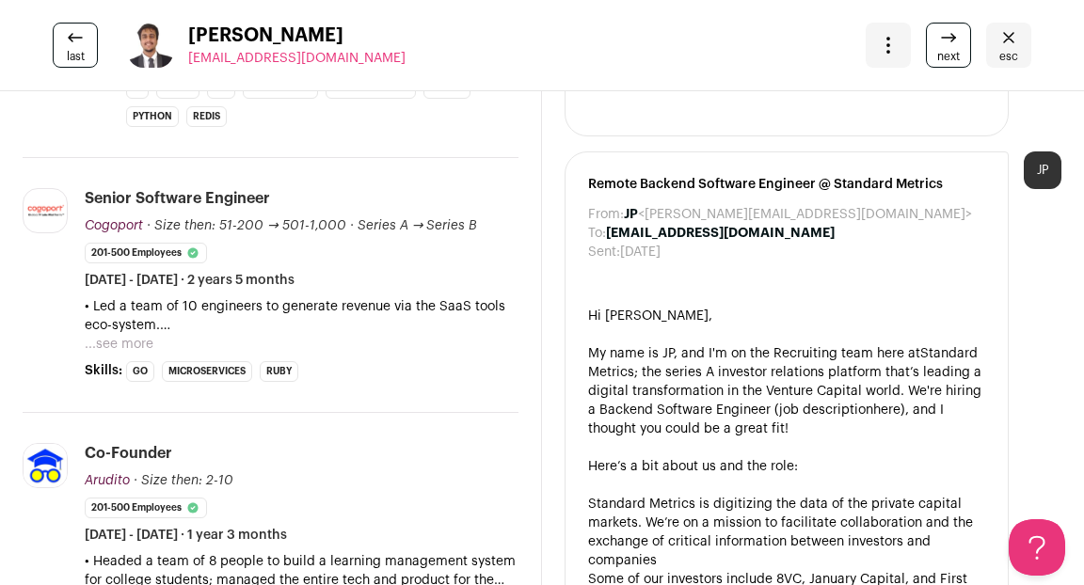
scroll to position [0, 0]
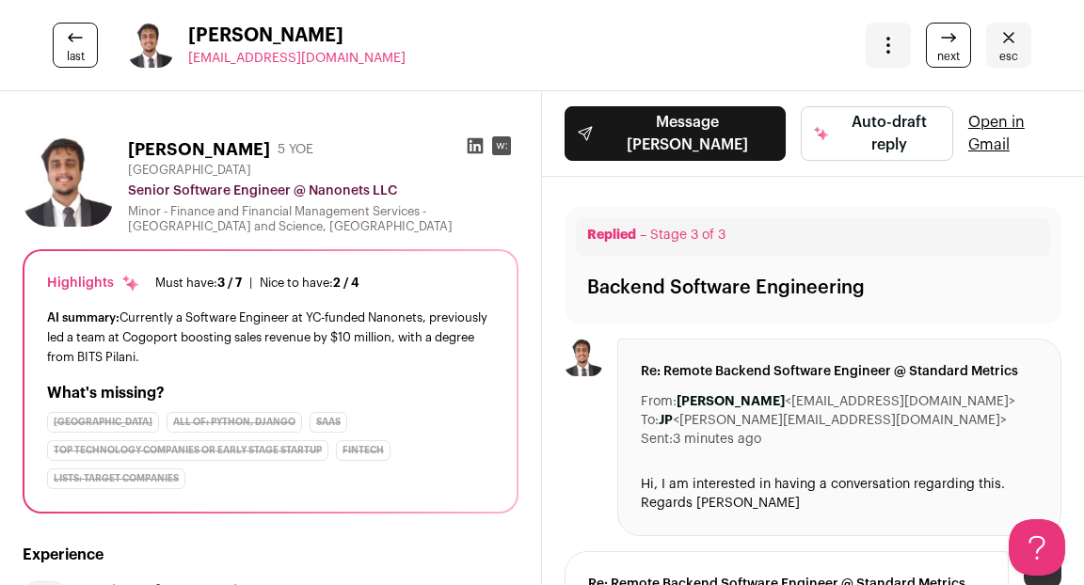
click at [1009, 55] on span "esc" at bounding box center [1008, 56] width 19 height 15
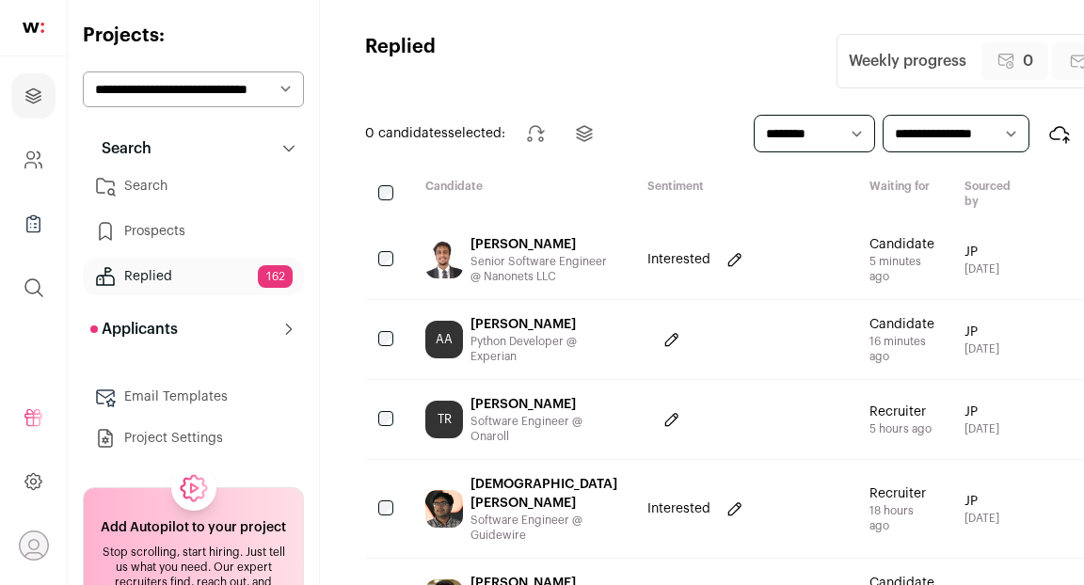
click at [186, 95] on select "**********" at bounding box center [193, 89] width 221 height 36
select select "*****"
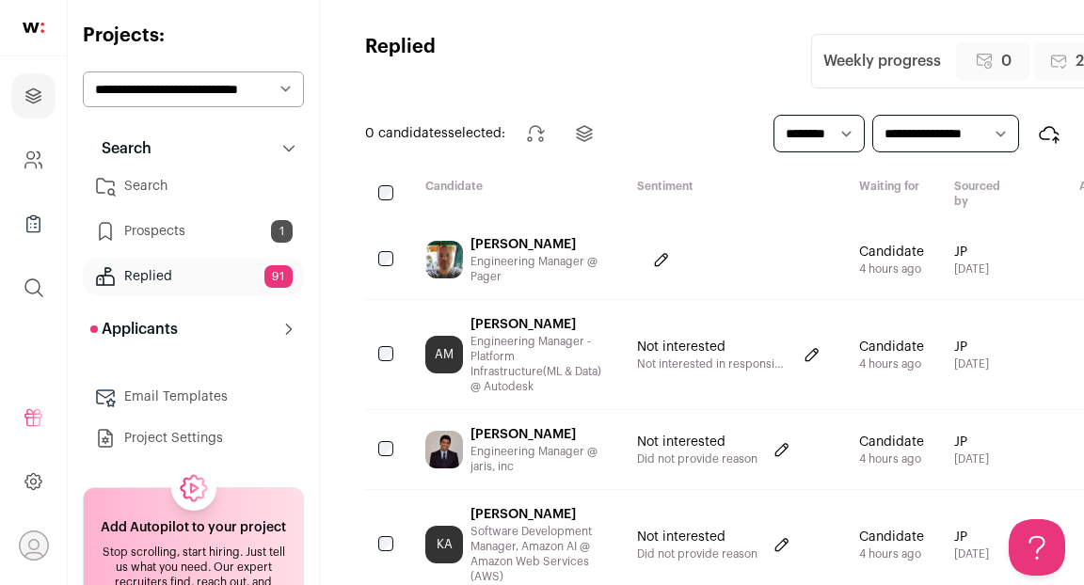
click at [153, 182] on link "Search" at bounding box center [193, 186] width 221 height 38
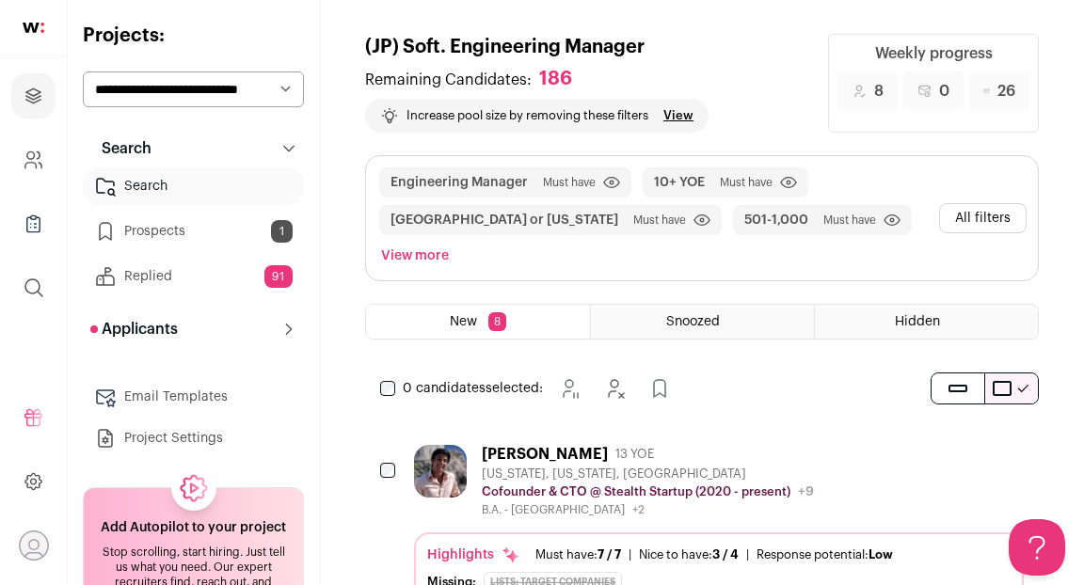
click at [736, 456] on div "Marco Alban-Hidalgo 13 YOE" at bounding box center [648, 454] width 332 height 19
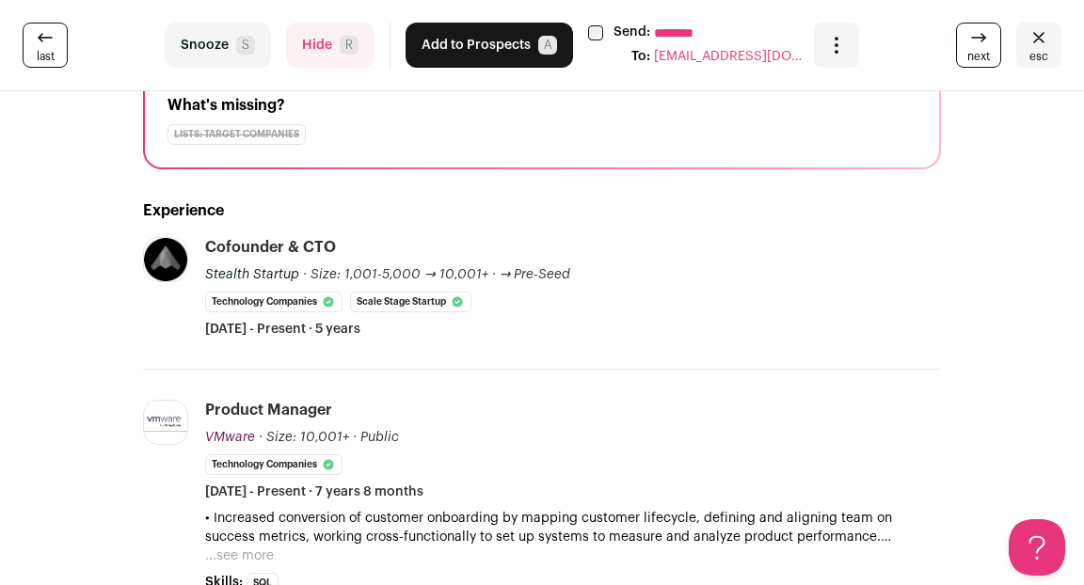
scroll to position [231, 0]
click at [317, 51] on button "Hide R" at bounding box center [330, 45] width 88 height 45
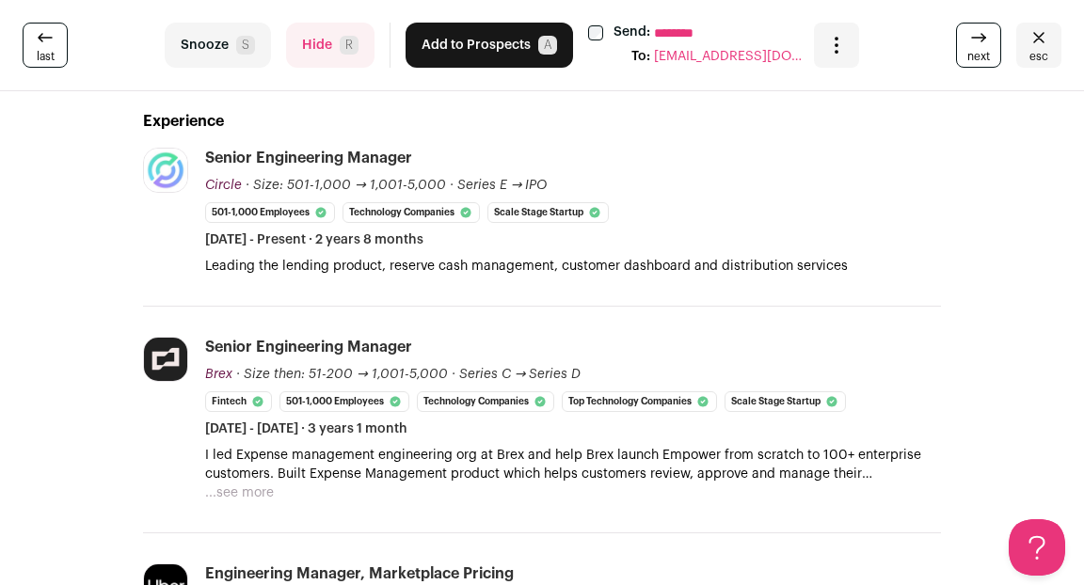
scroll to position [0, 0]
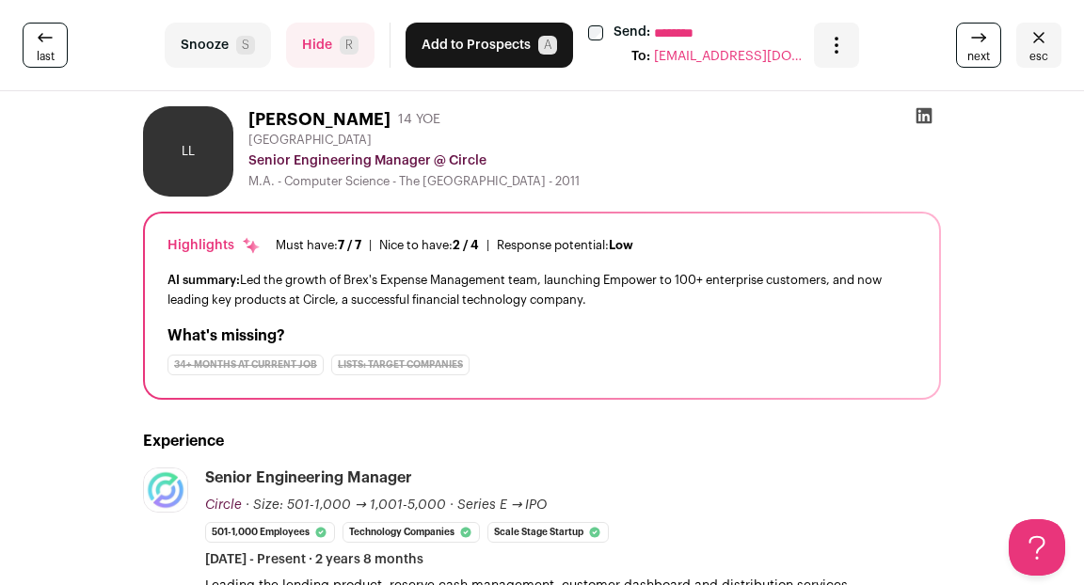
click at [1032, 36] on icon "Close" at bounding box center [1038, 37] width 23 height 23
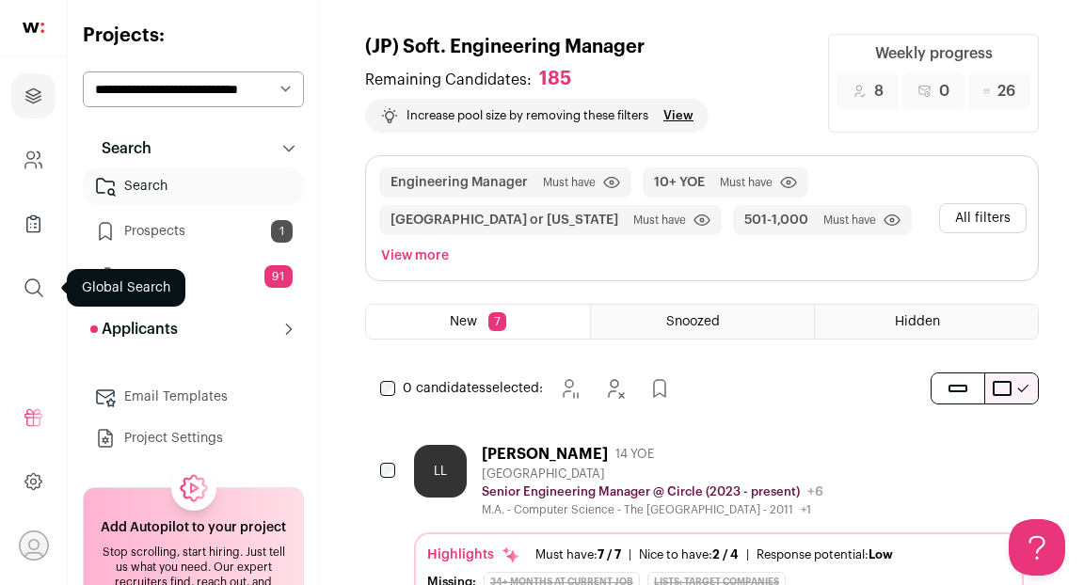
click at [35, 289] on icon "submit" at bounding box center [34, 288] width 23 height 23
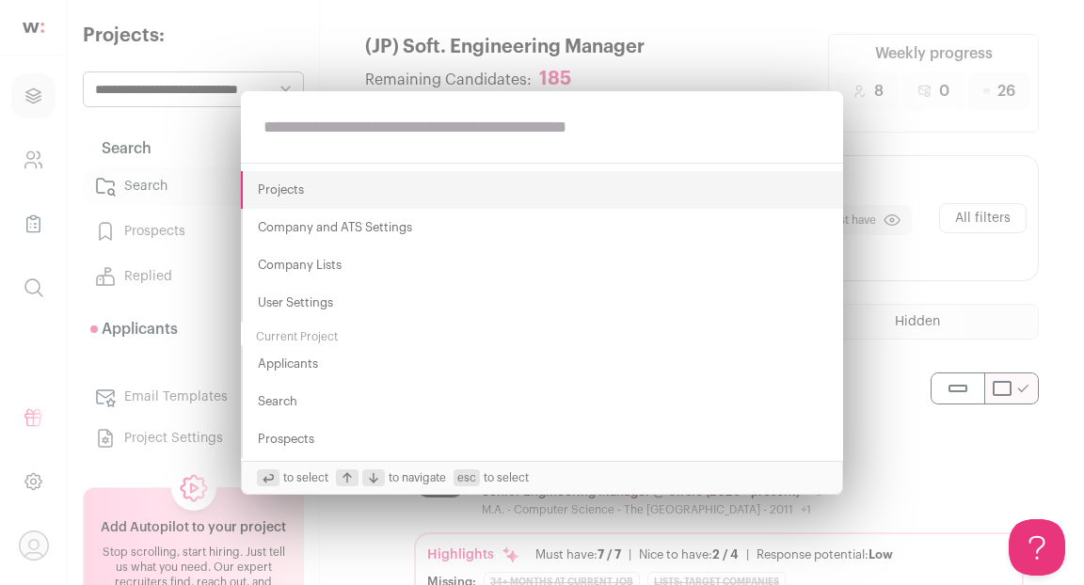
paste input "**********"
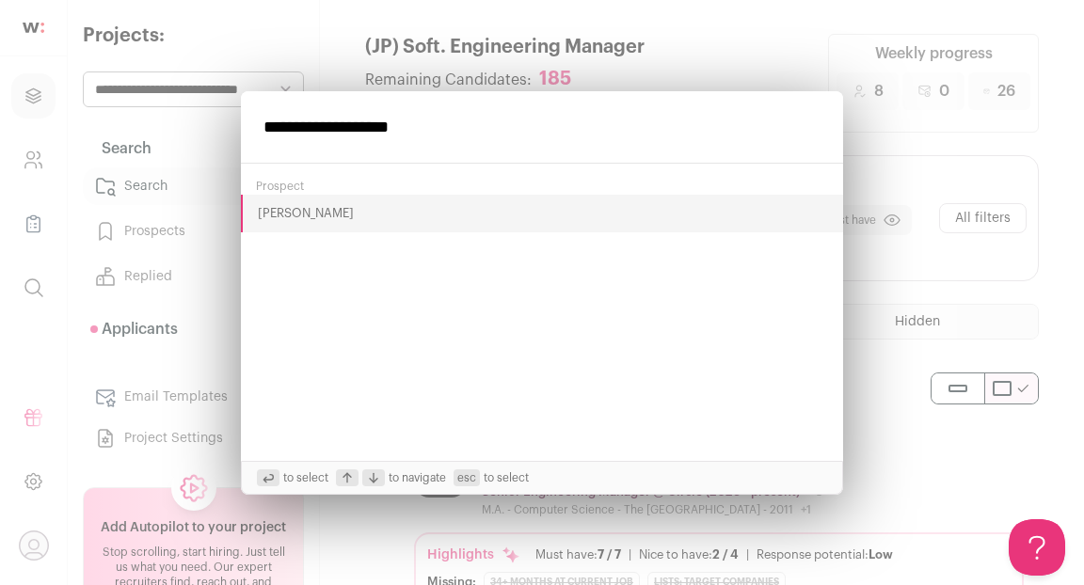
type input "**********"
click at [284, 212] on button "[PERSON_NAME]" at bounding box center [542, 214] width 602 height 38
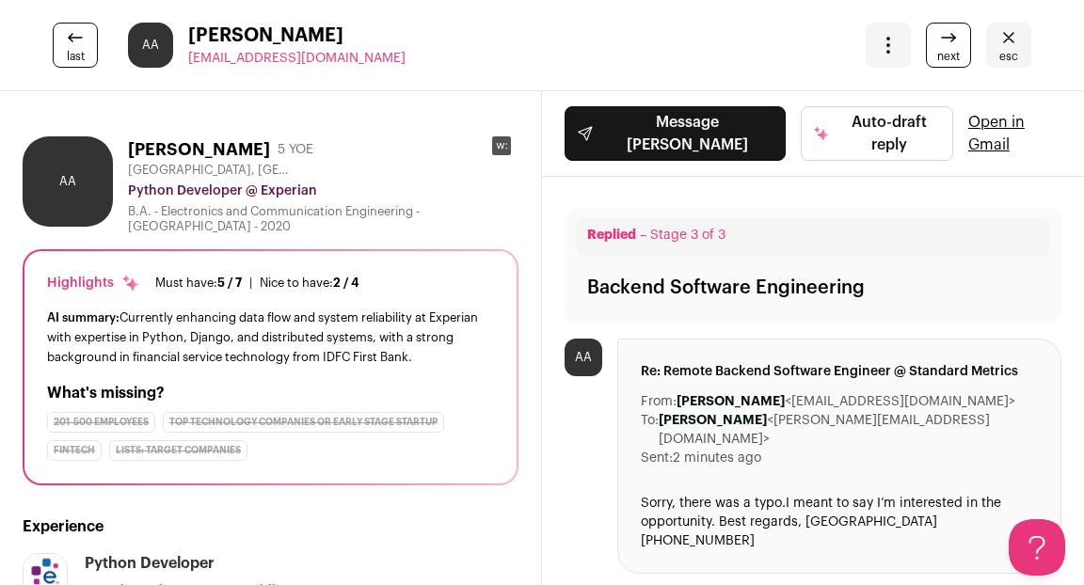
drag, startPoint x: 188, startPoint y: 32, endPoint x: 346, endPoint y: 31, distance: 158.0
click at [353, 31] on div "last AA Abhinay Abhinay abhinay7r@gmail.com More actions Change project Move to…" at bounding box center [542, 45] width 1084 height 91
copy span "[PERSON_NAME]"
click at [1008, 45] on icon "Close" at bounding box center [1008, 37] width 23 height 23
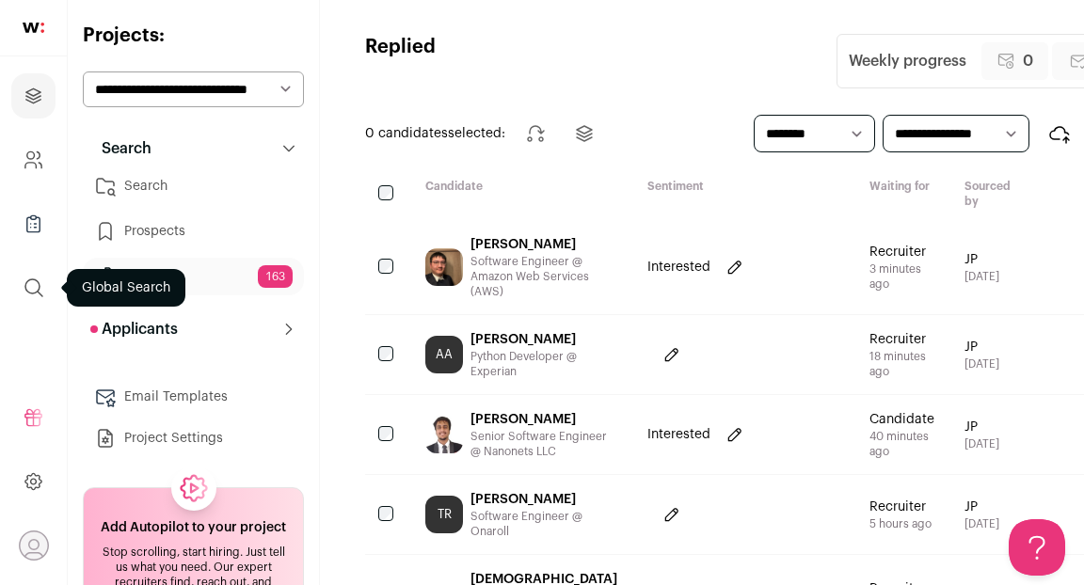
click at [33, 284] on icon "submit" at bounding box center [34, 288] width 23 height 23
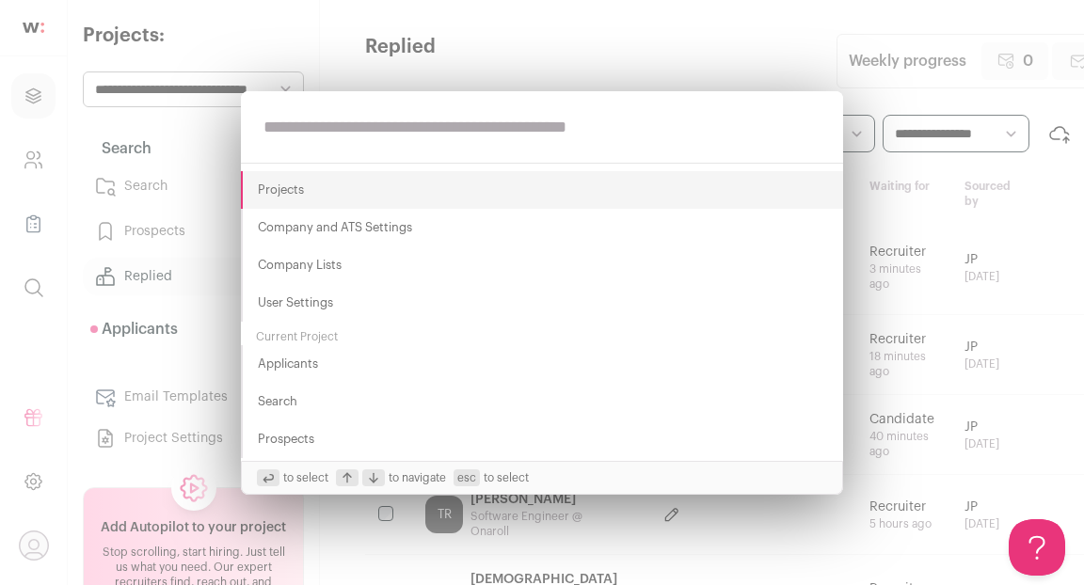
paste input "**********"
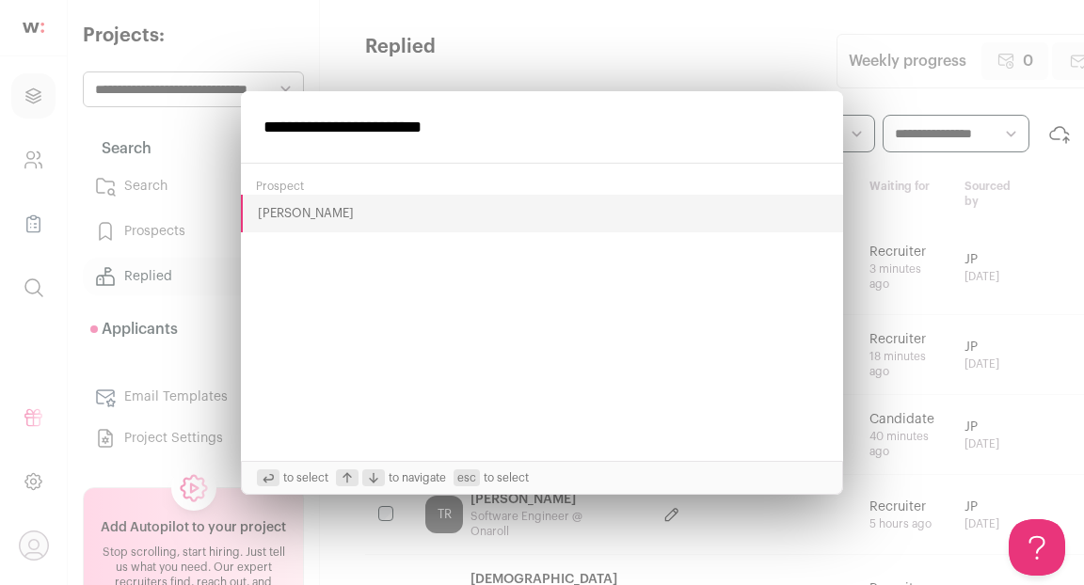
type input "**********"
click at [290, 215] on button "[PERSON_NAME]" at bounding box center [542, 214] width 602 height 38
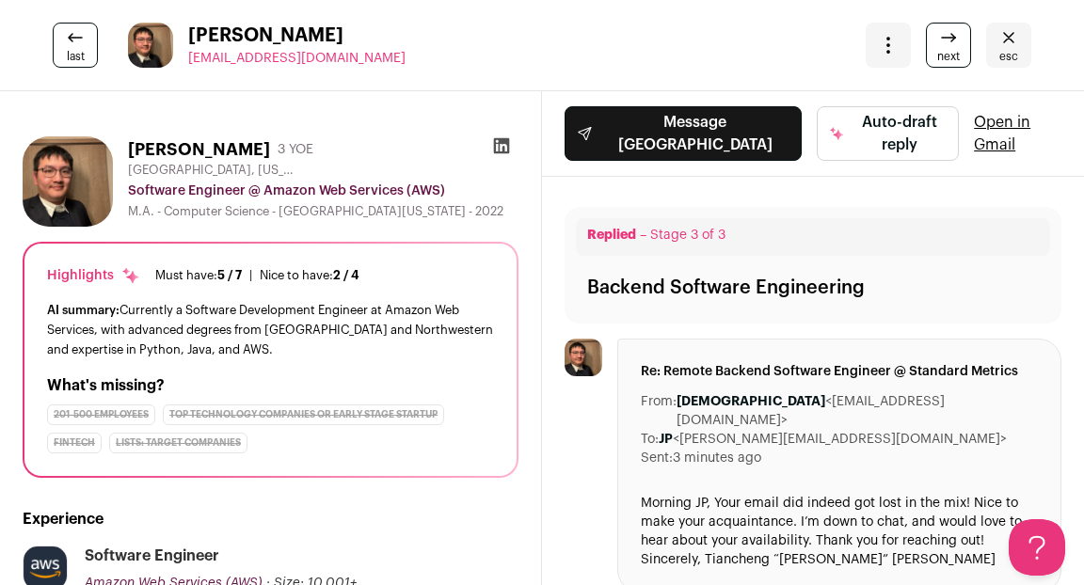
click at [506, 150] on icon at bounding box center [501, 145] width 19 height 19
click at [504, 142] on icon at bounding box center [502, 146] width 16 height 16
click at [502, 146] on icon at bounding box center [502, 146] width 16 height 16
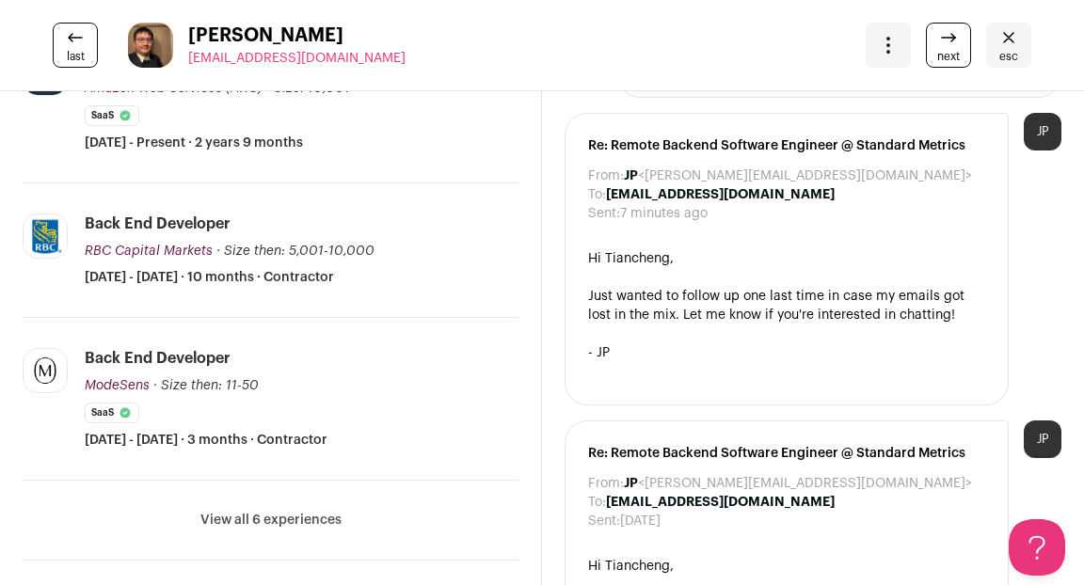
scroll to position [533, 0]
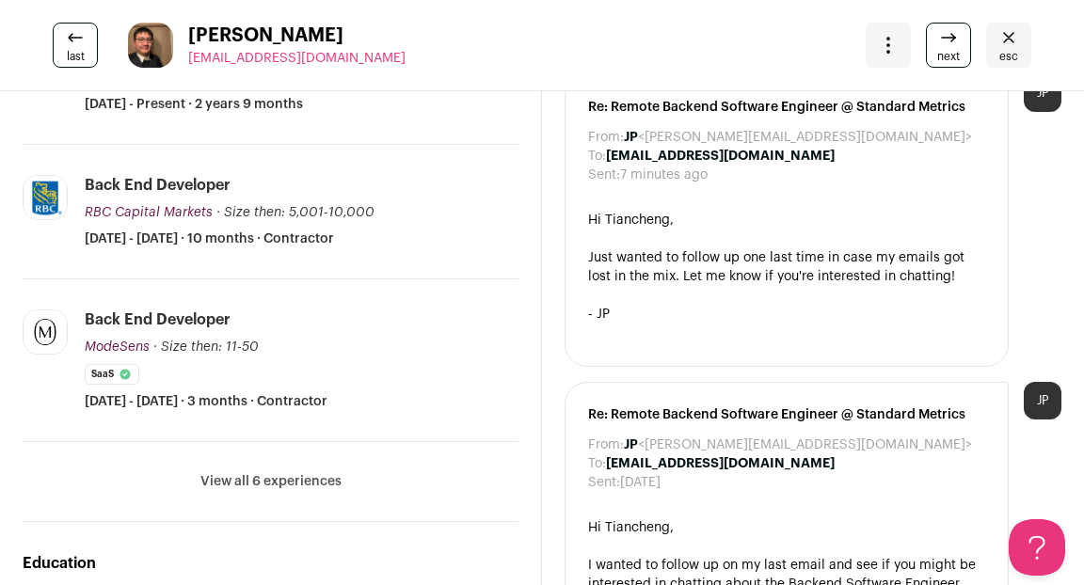
click at [289, 478] on button "View all 6 experiences" at bounding box center [270, 481] width 141 height 19
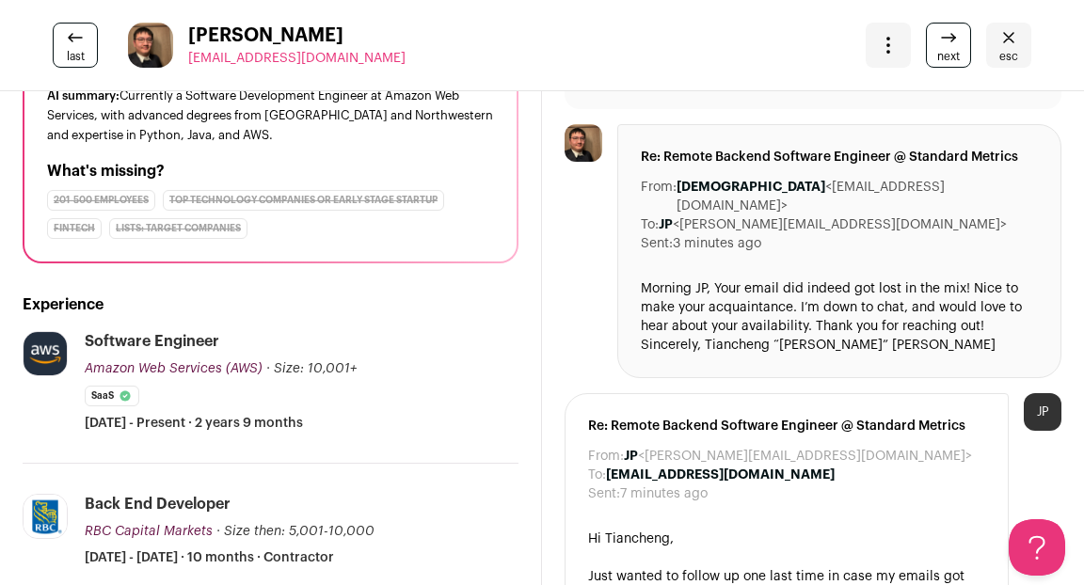
scroll to position [0, 0]
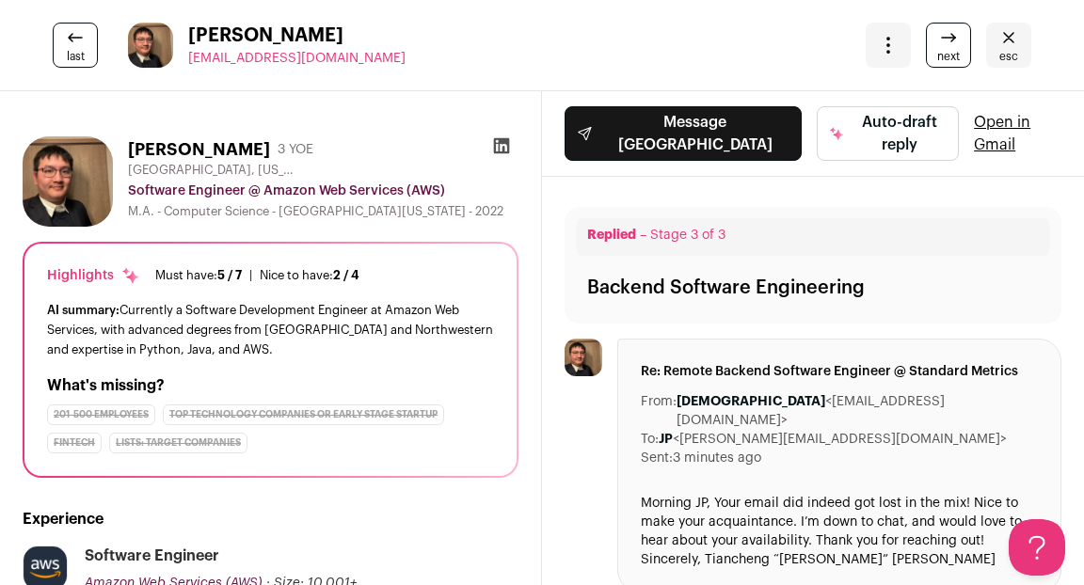
click at [1015, 58] on span "esc" at bounding box center [1008, 56] width 19 height 15
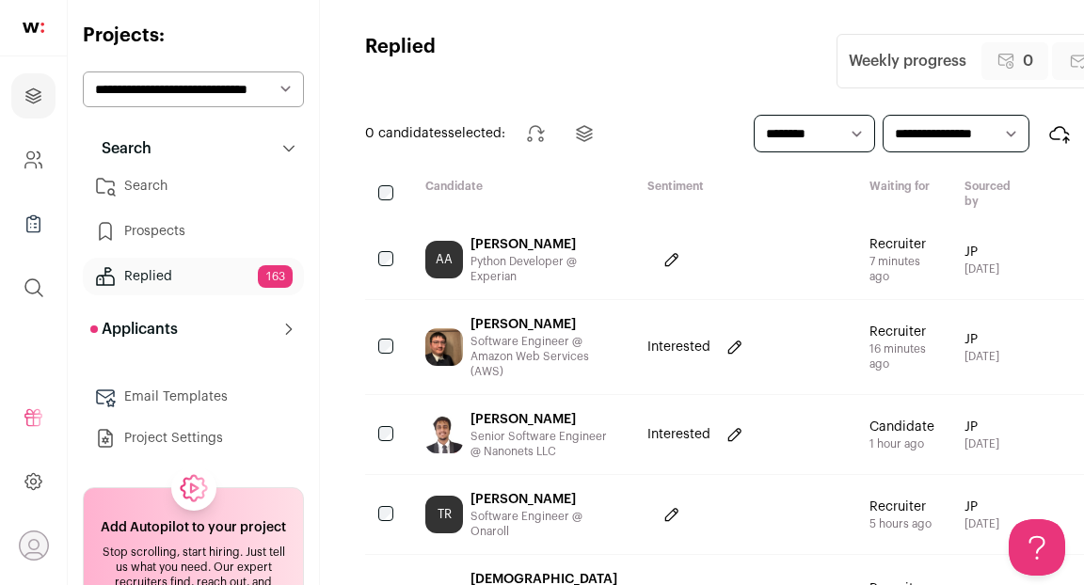
click at [500, 334] on div "[PERSON_NAME]" at bounding box center [543, 324] width 147 height 19
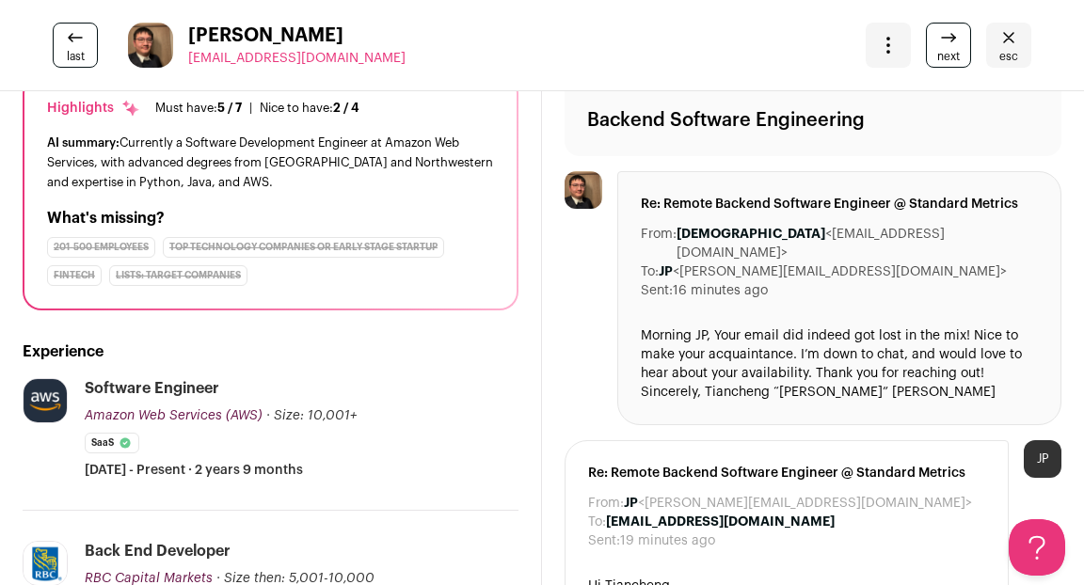
scroll to position [493, 0]
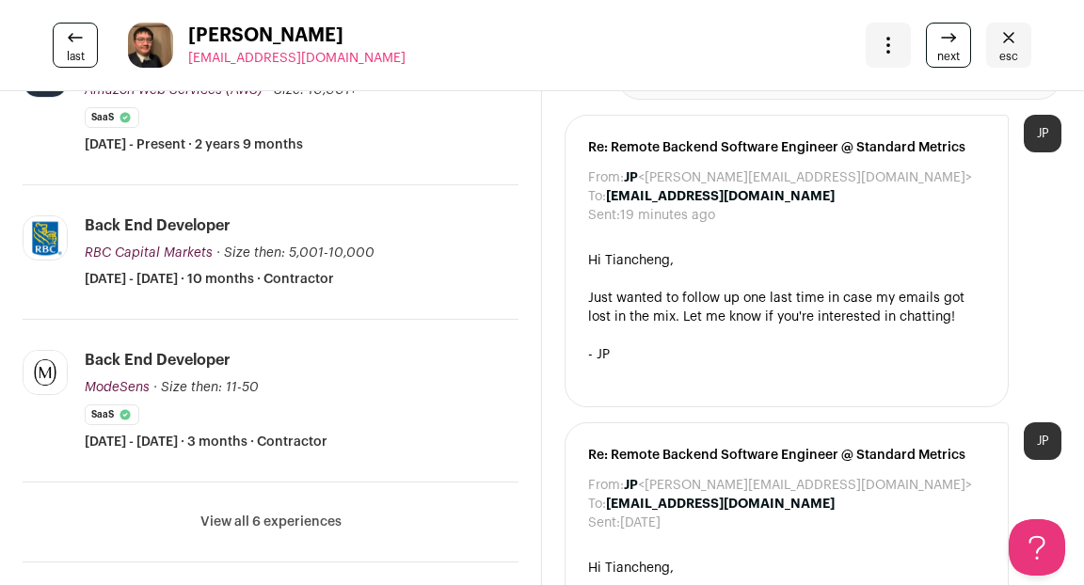
click at [337, 516] on button "View all 6 experiences" at bounding box center [270, 522] width 141 height 19
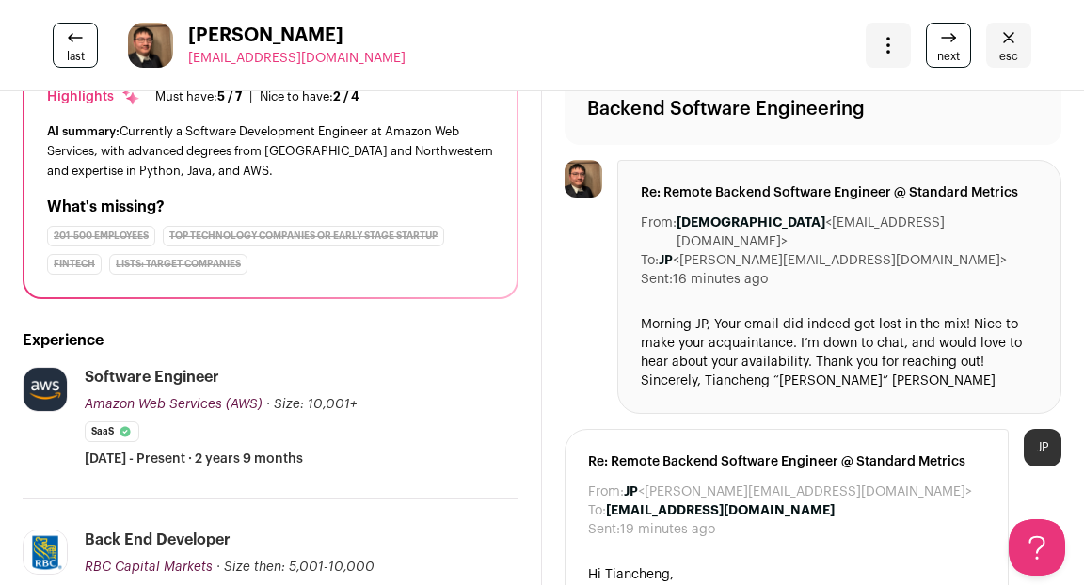
scroll to position [0, 0]
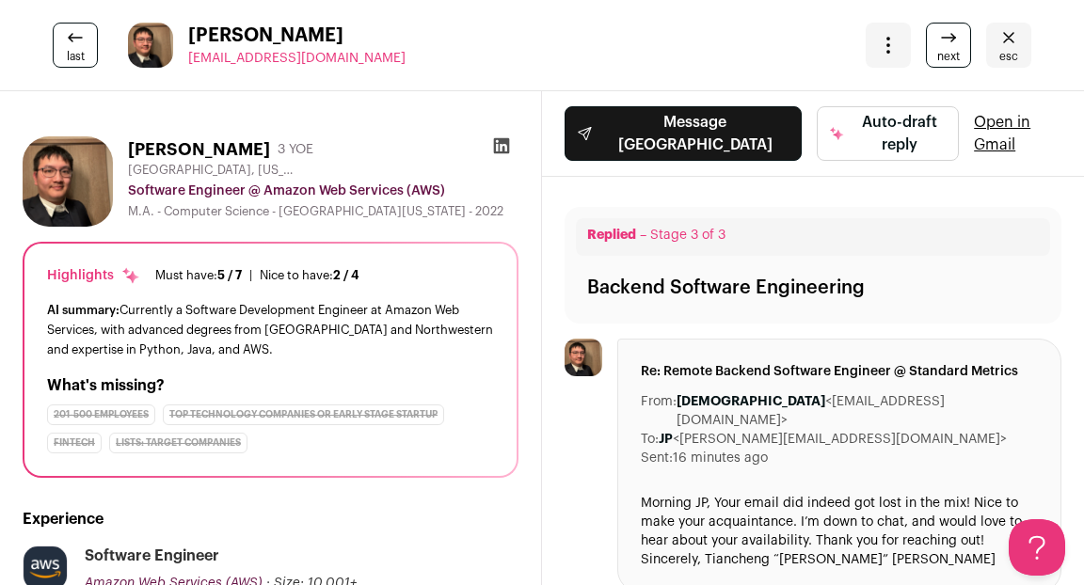
click at [73, 178] on img at bounding box center [68, 181] width 90 height 90
click at [193, 42] on span "[PERSON_NAME]" at bounding box center [296, 36] width 217 height 26
click at [161, 44] on img at bounding box center [150, 45] width 45 height 45
click at [63, 166] on img at bounding box center [68, 181] width 90 height 90
click at [204, 148] on h1 "[PERSON_NAME]" at bounding box center [199, 149] width 142 height 26
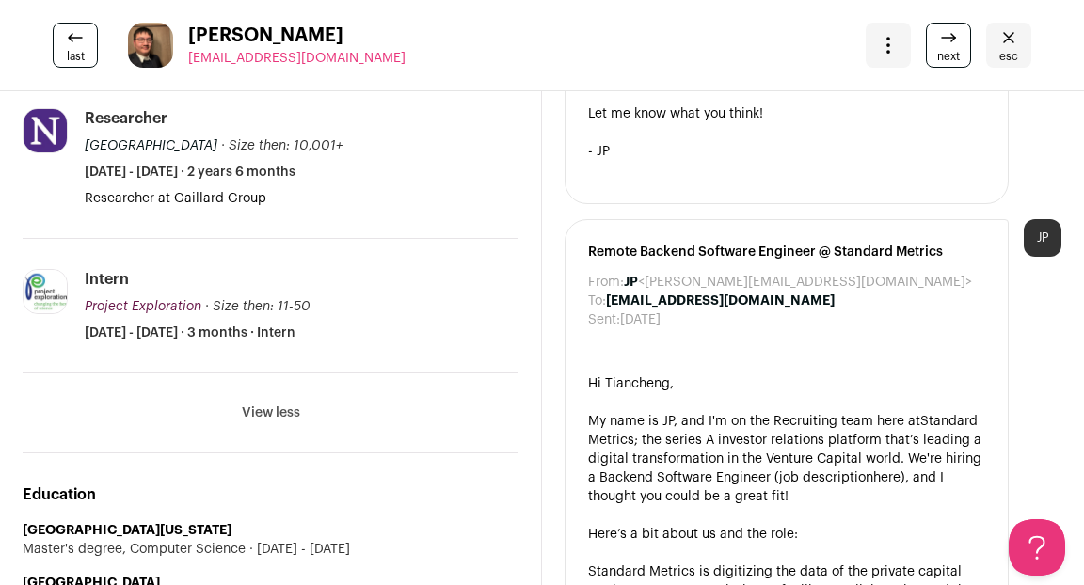
scroll to position [1083, 0]
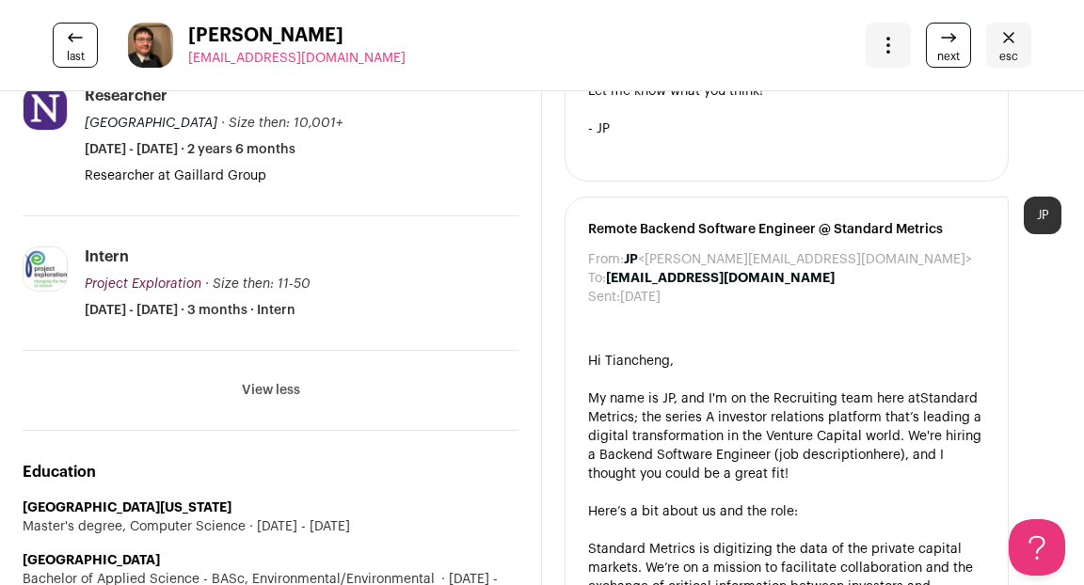
click at [255, 386] on button "View less" at bounding box center [271, 390] width 58 height 19
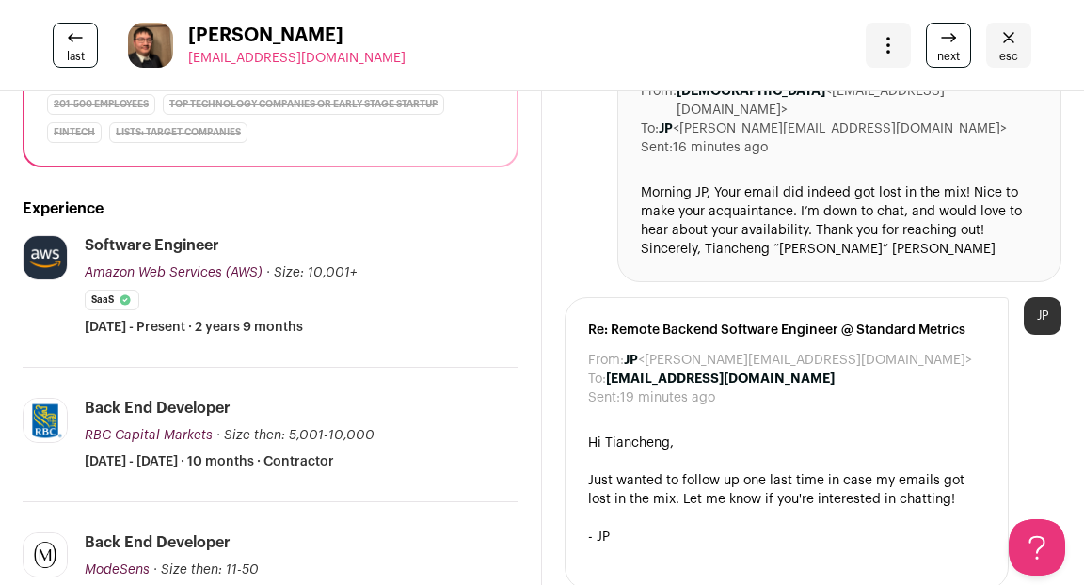
scroll to position [0, 0]
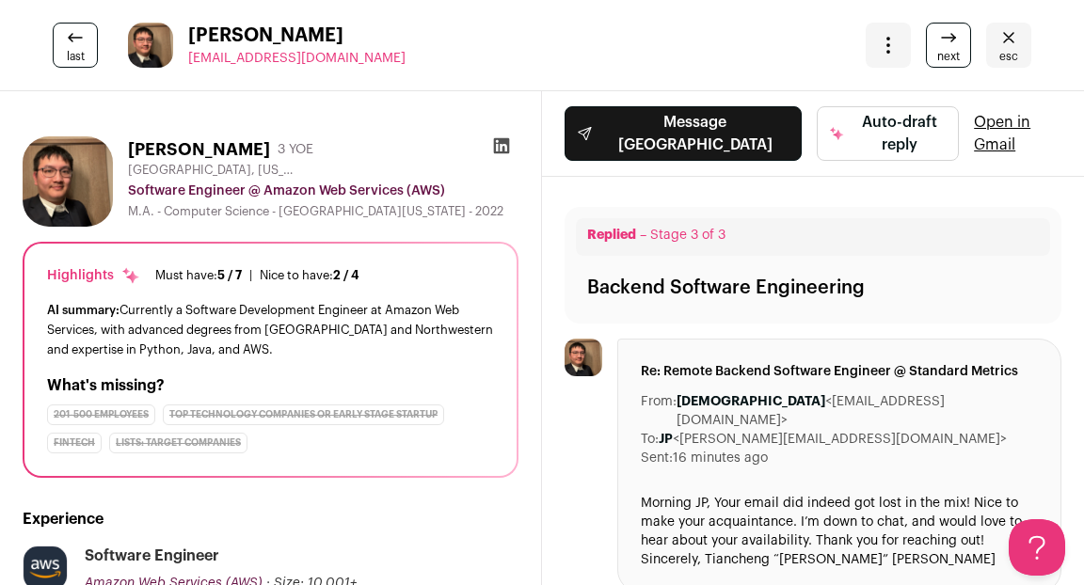
click at [1006, 56] on span "esc" at bounding box center [1008, 56] width 19 height 15
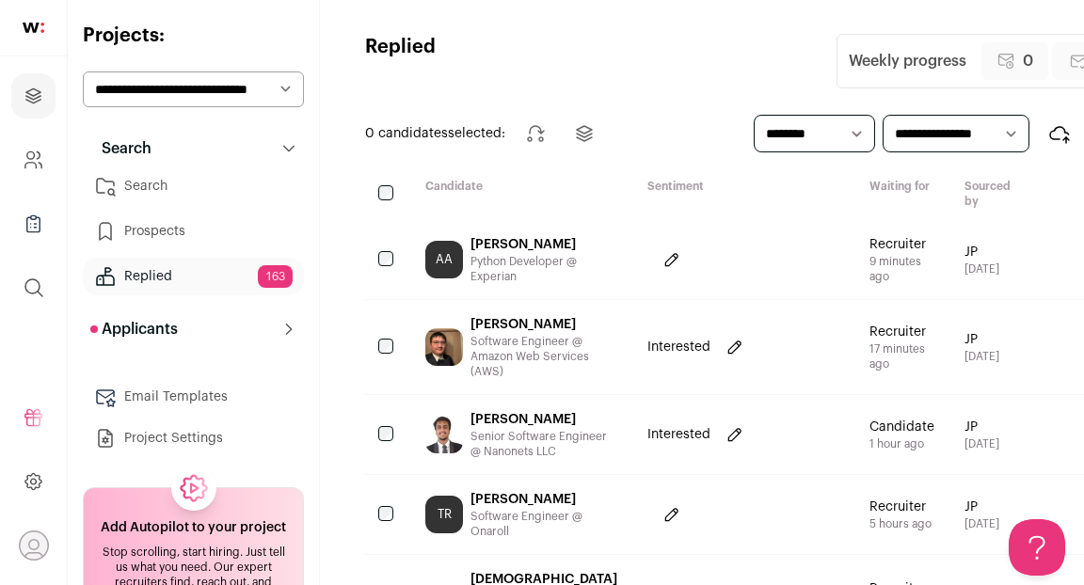
click at [180, 196] on link "Search" at bounding box center [193, 186] width 221 height 38
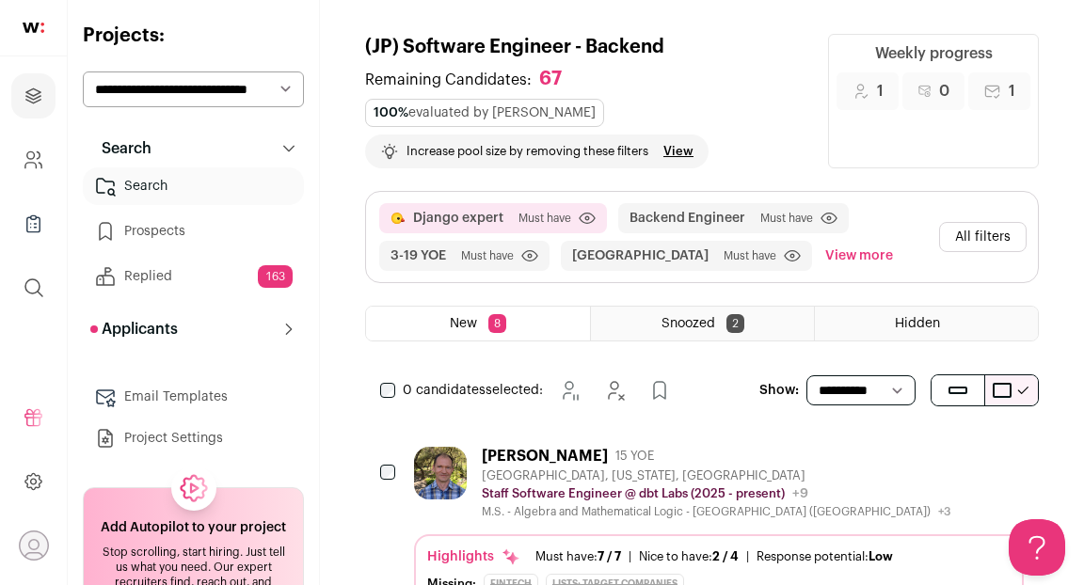
click at [738, 447] on div "[PERSON_NAME] 15 YOE" at bounding box center [716, 456] width 468 height 19
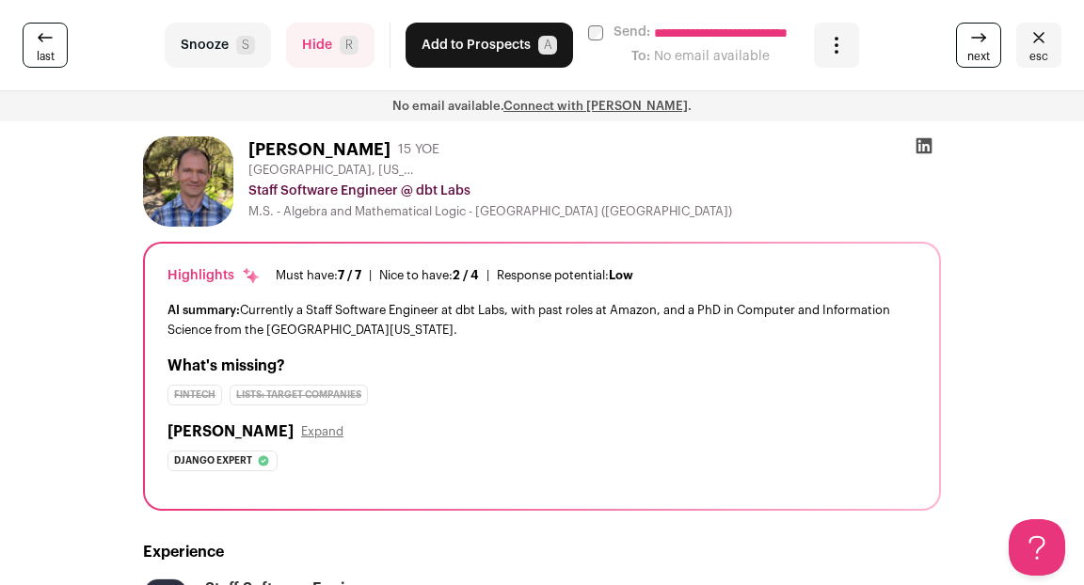
click at [326, 59] on button "Hide R" at bounding box center [330, 45] width 88 height 45
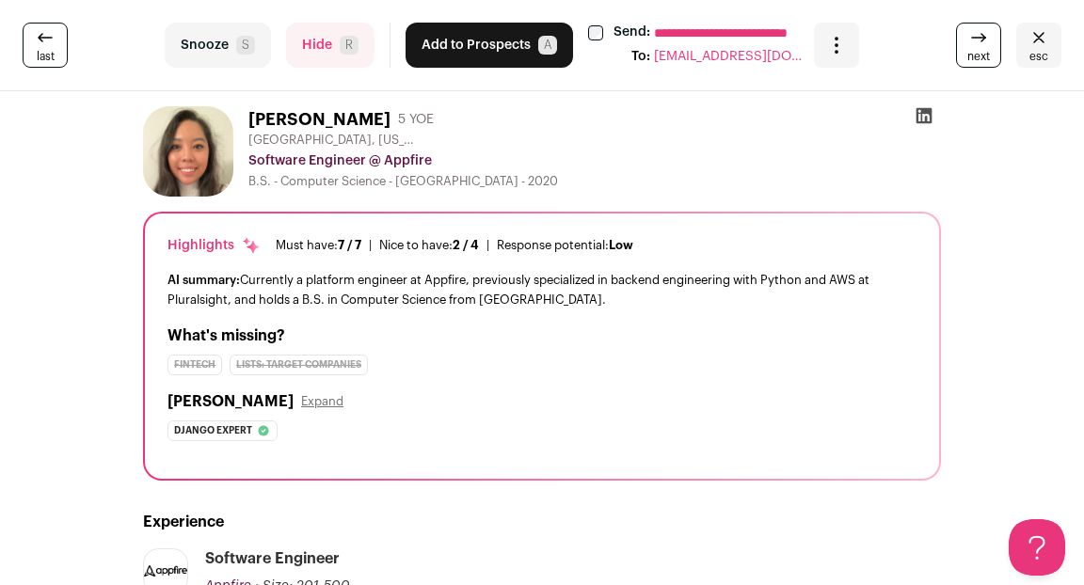
click at [495, 50] on button "Add to Prospects A" at bounding box center [488, 45] width 167 height 45
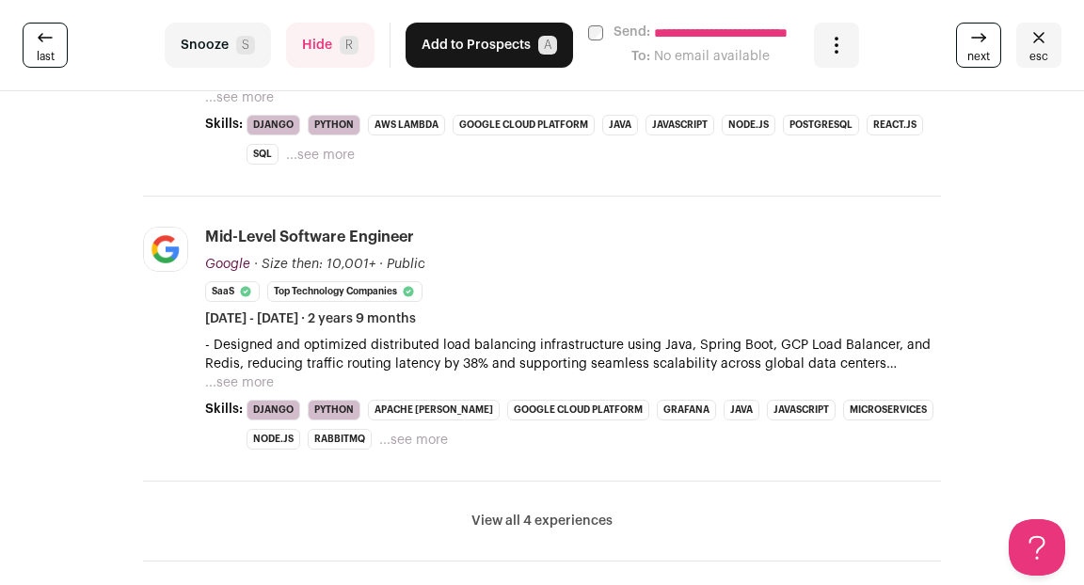
scroll to position [1014, 0]
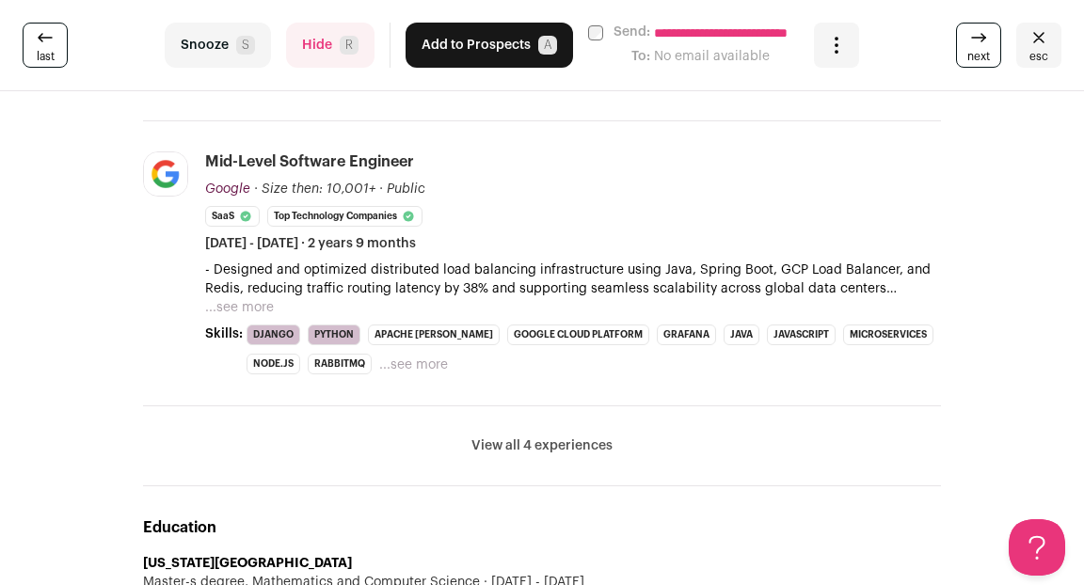
click at [501, 441] on button "View all 4 experiences" at bounding box center [541, 445] width 141 height 19
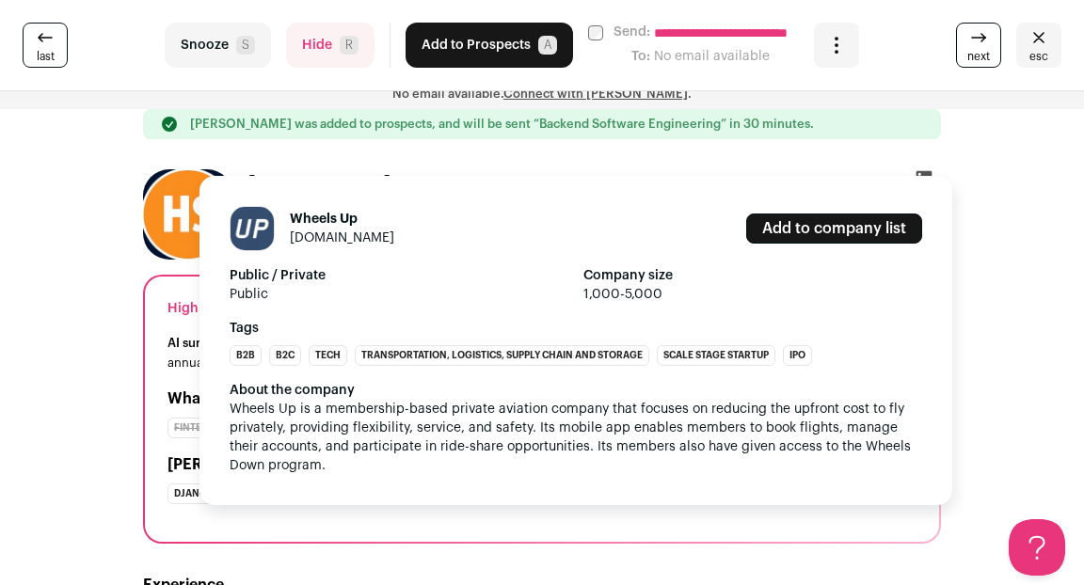
scroll to position [0, 0]
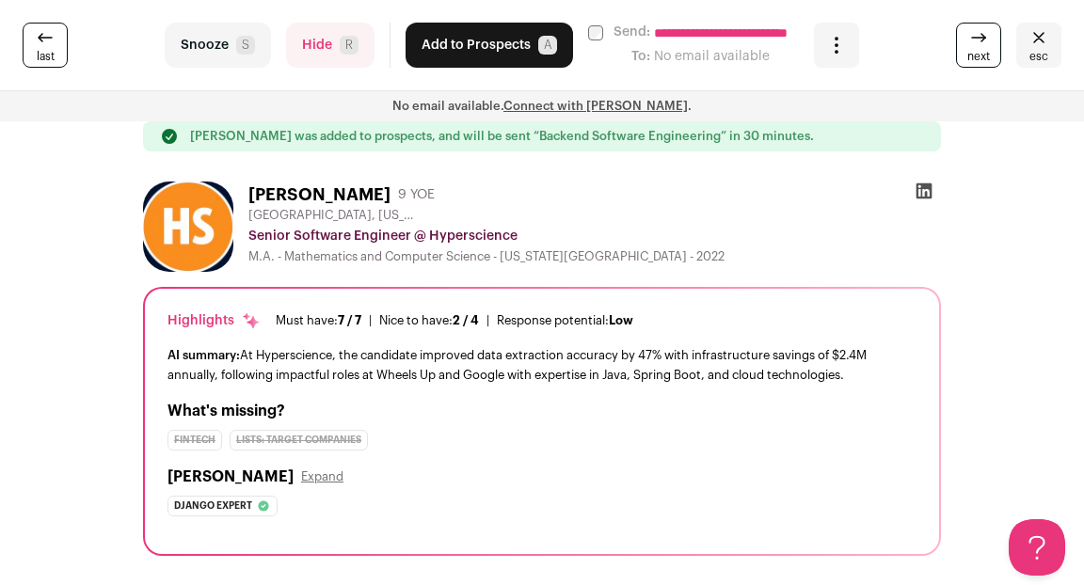
click at [924, 196] on icon at bounding box center [924, 191] width 16 height 16
